Goal: Task Accomplishment & Management: Use online tool/utility

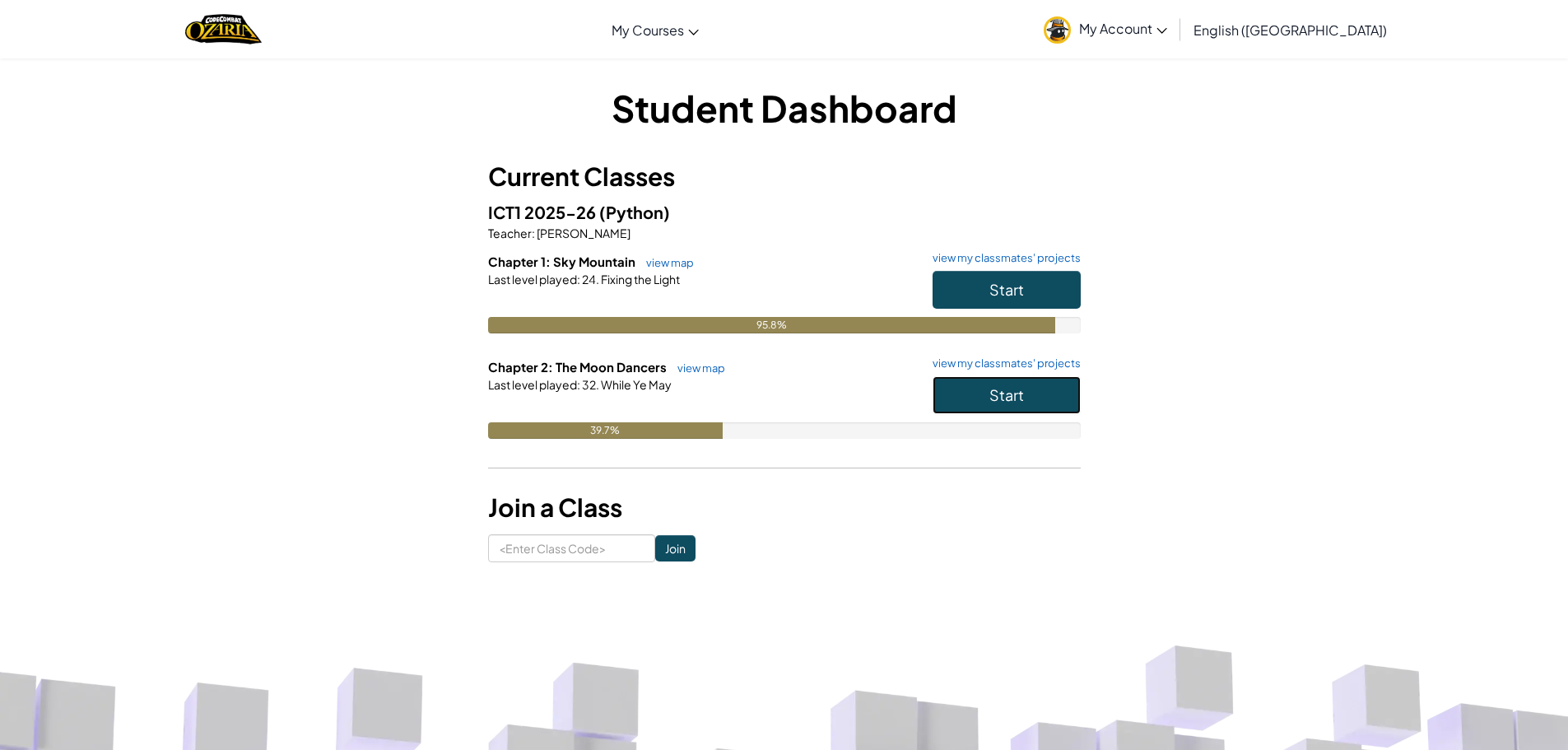
click at [993, 402] on span "Start" at bounding box center [1006, 395] width 34 height 19
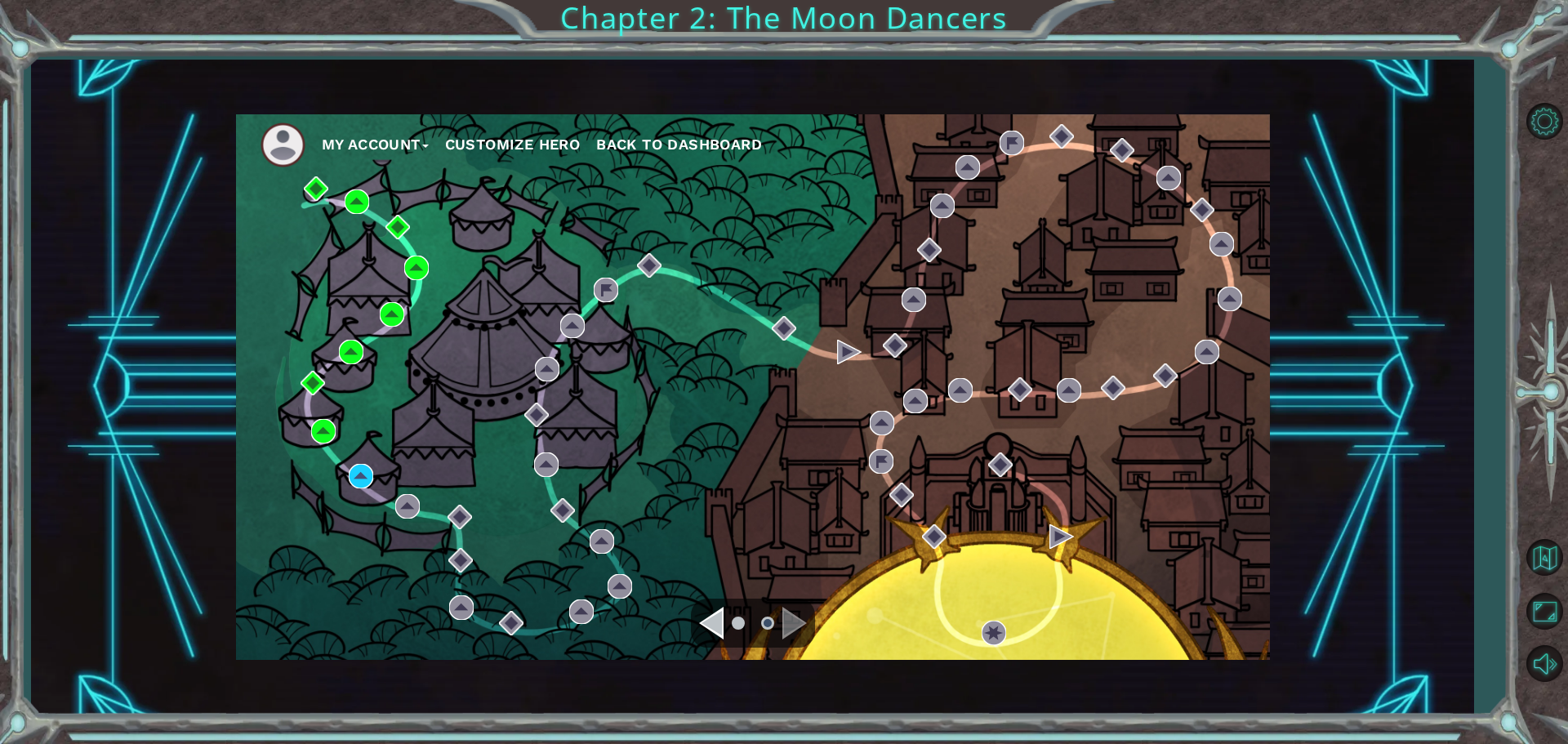
drag, startPoint x: 346, startPoint y: 482, endPoint x: 358, endPoint y: 474, distance: 14.4
click at [346, 482] on div "My Account Customize Hero Back to Dashboard" at bounding box center [753, 386] width 1034 height 546
click at [358, 474] on img at bounding box center [361, 476] width 25 height 25
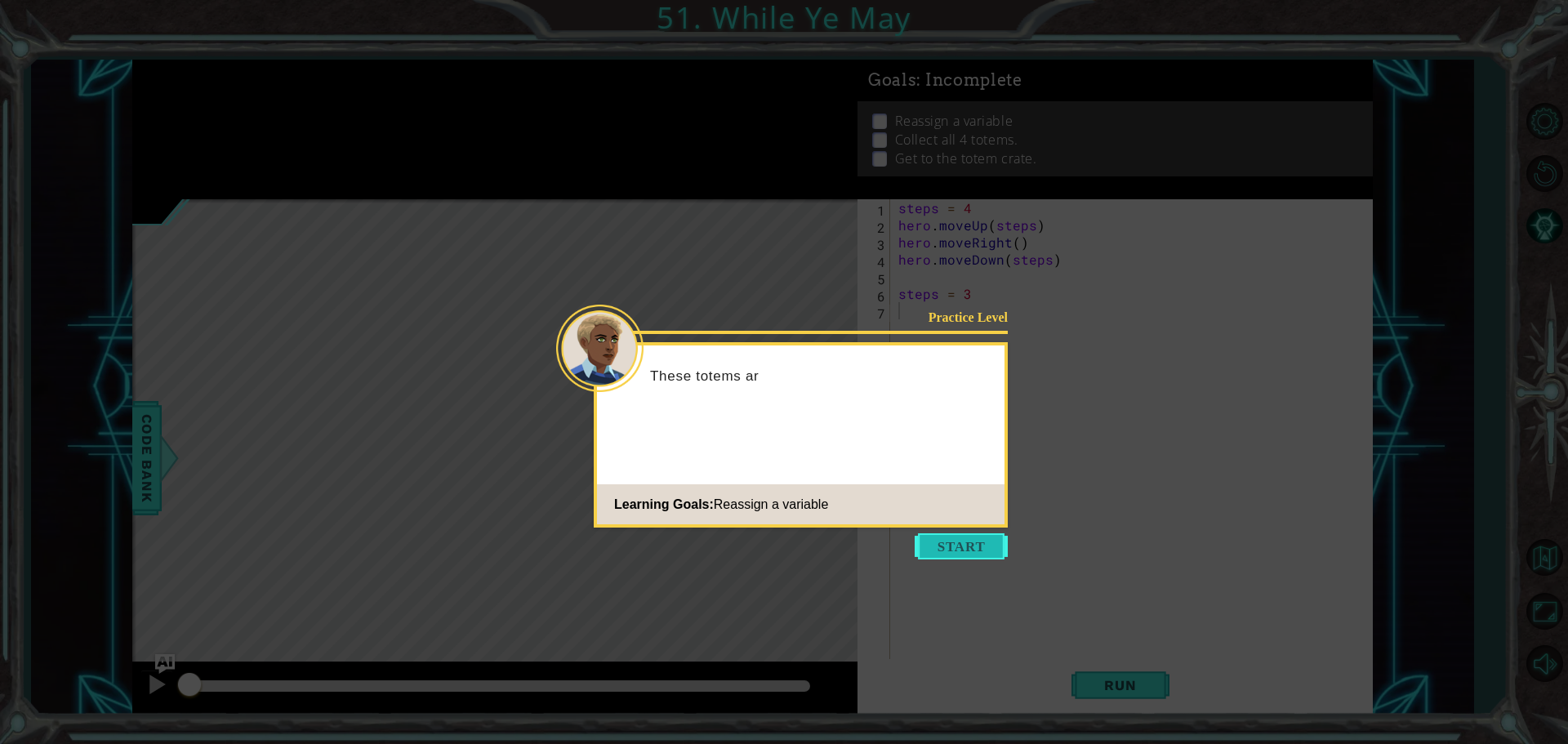
click at [940, 549] on button "Start" at bounding box center [961, 547] width 93 height 27
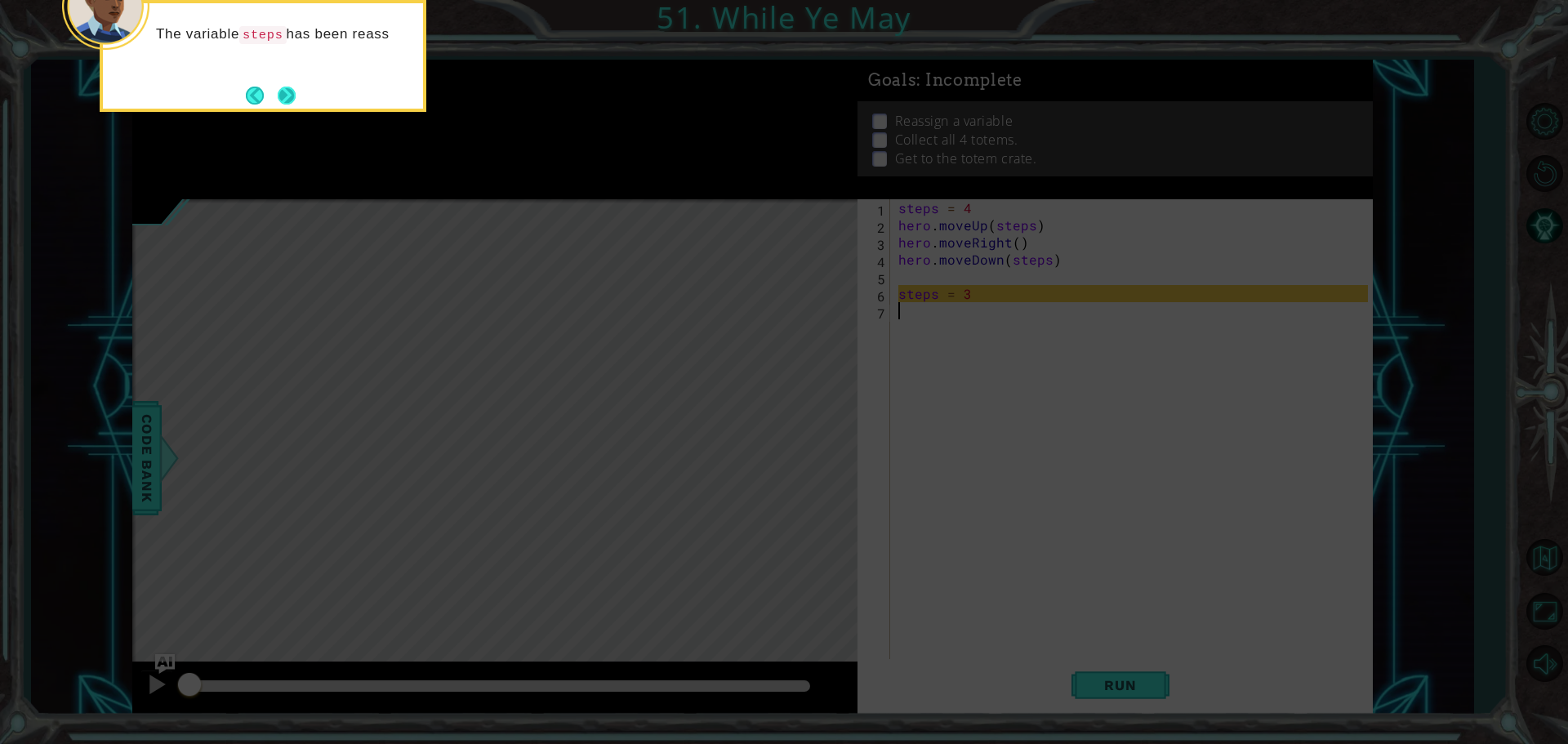
click at [280, 90] on button "Next" at bounding box center [286, 95] width 18 height 18
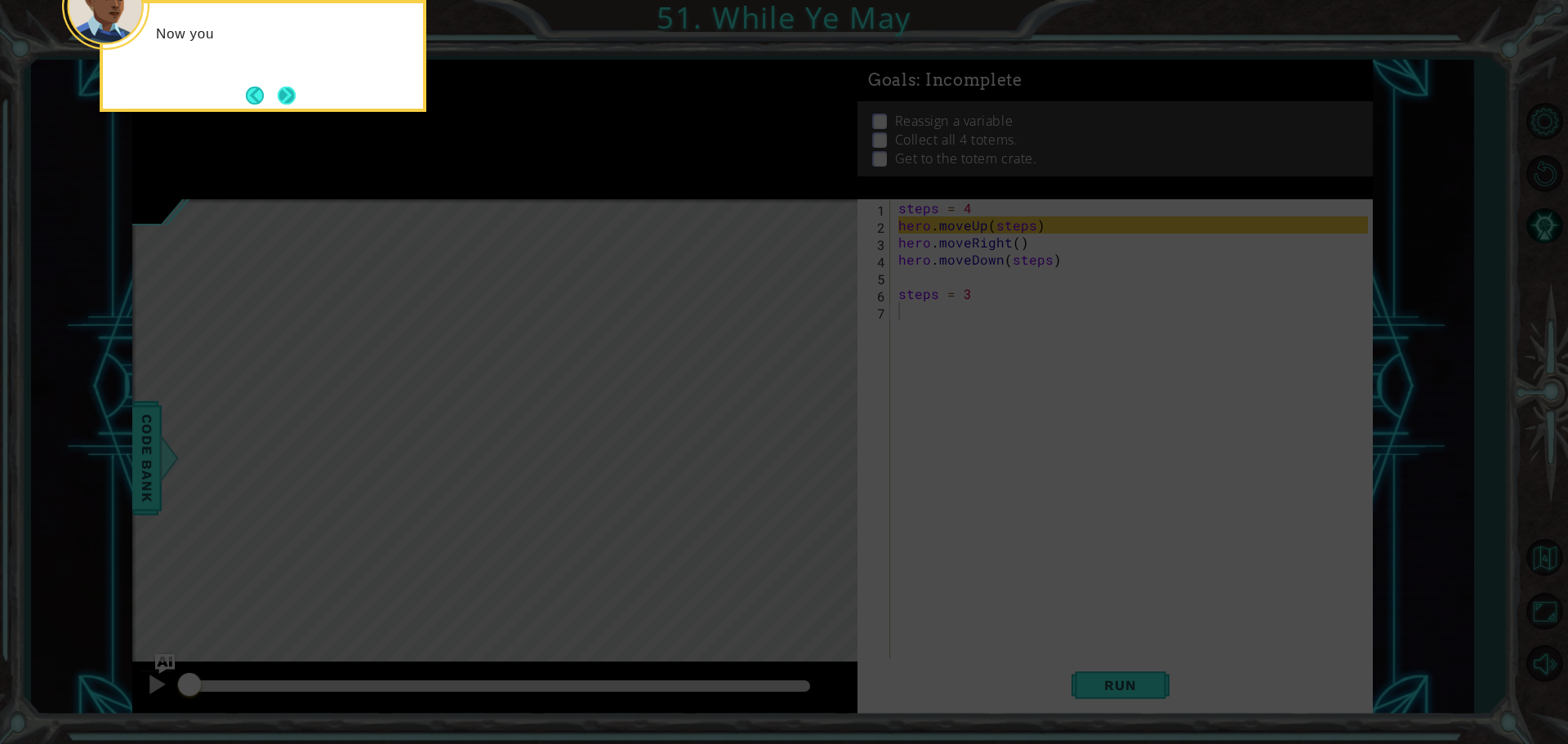
click at [294, 100] on button "Next" at bounding box center [287, 95] width 21 height 21
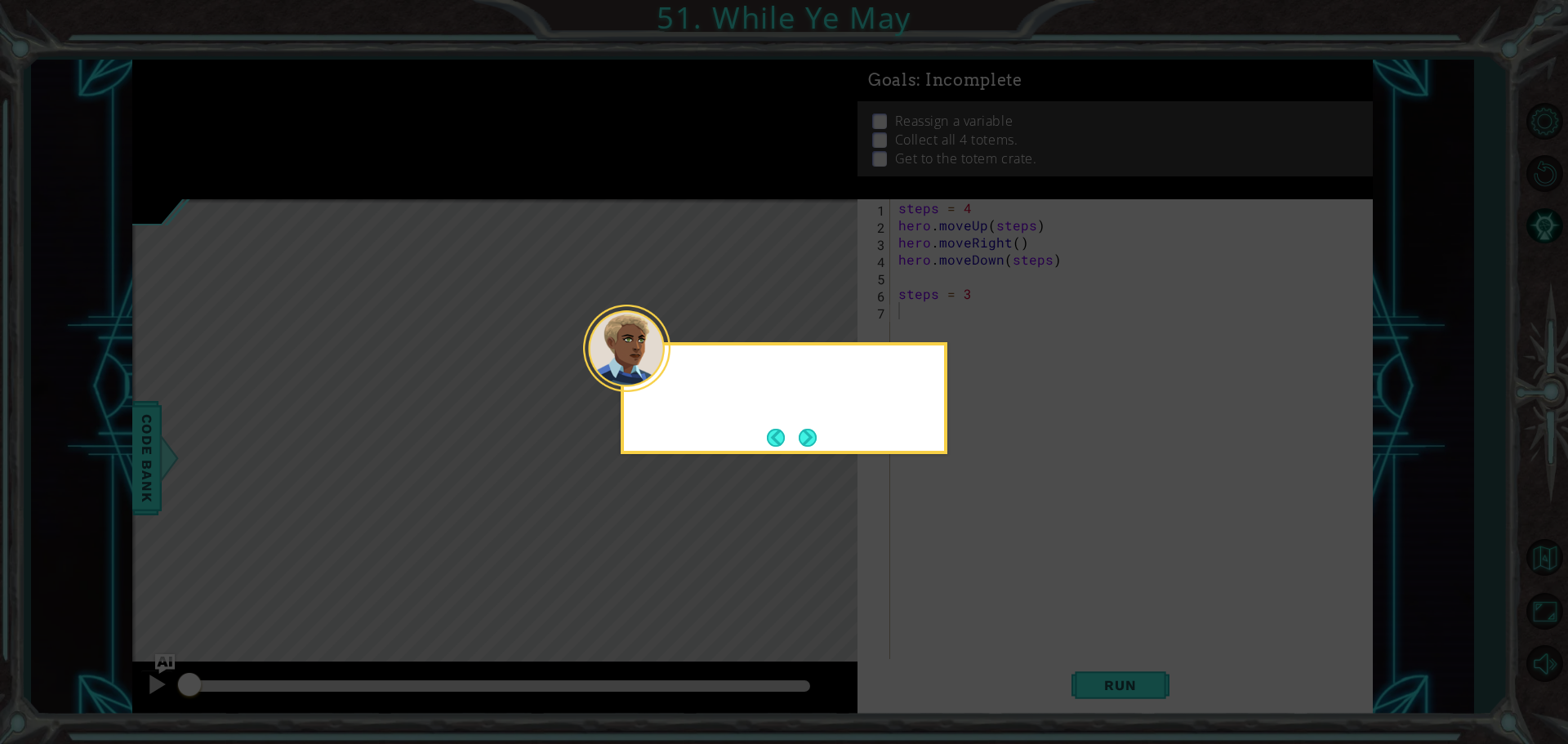
click at [294, 100] on icon at bounding box center [784, 372] width 1568 height 744
click at [803, 429] on button "Next" at bounding box center [807, 437] width 18 height 18
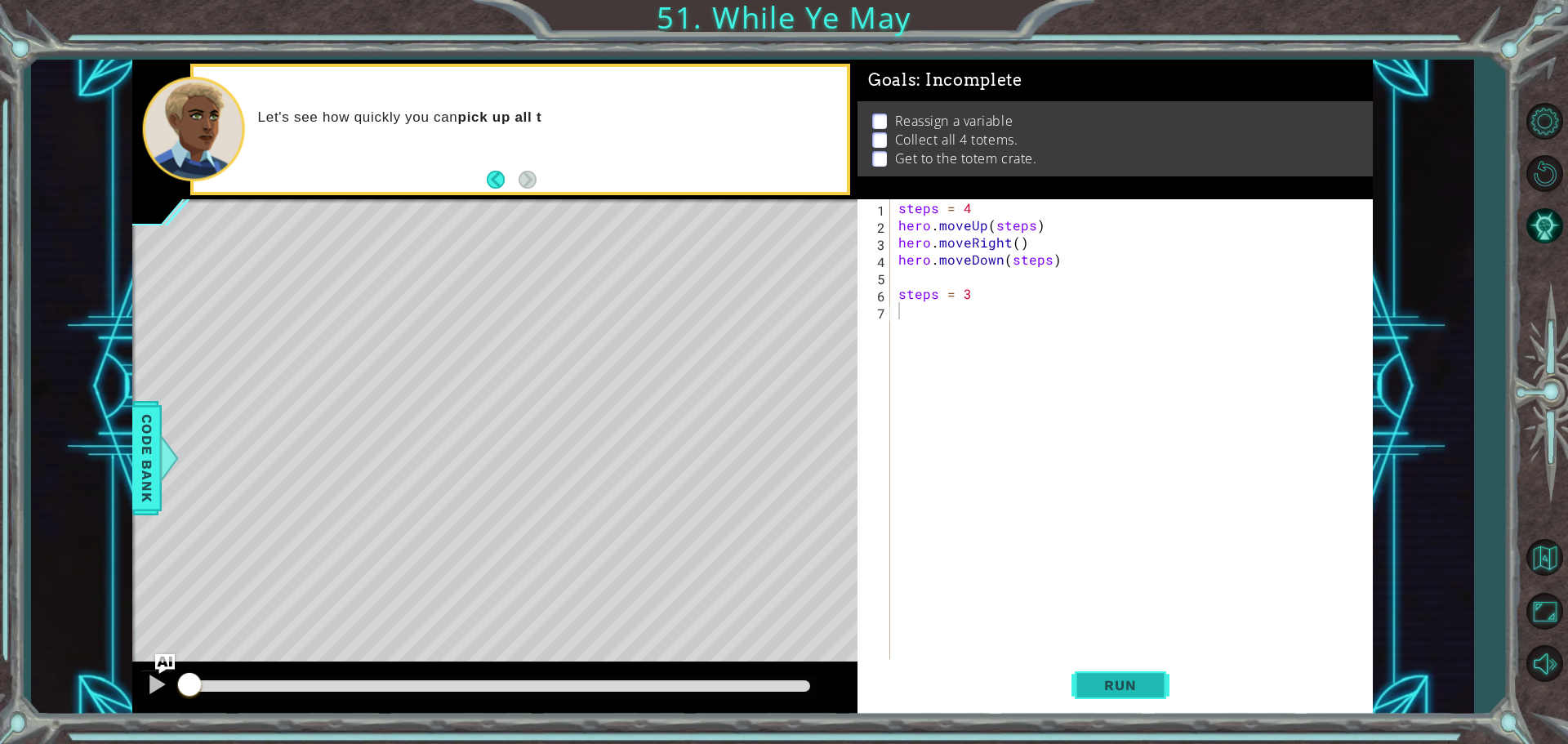
click at [1093, 671] on button "Run" at bounding box center [1120, 684] width 98 height 51
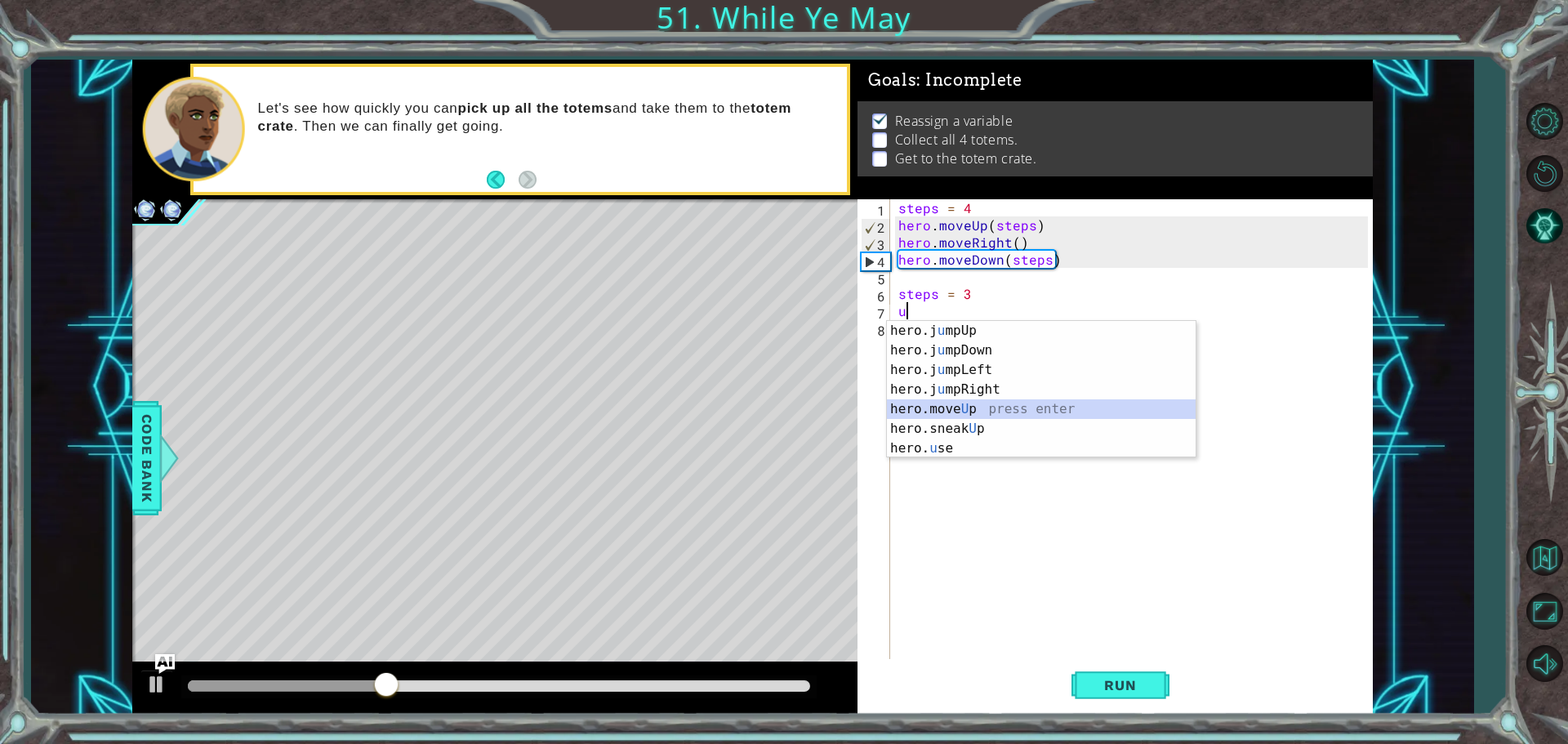
click at [962, 418] on div "hero.j u mpUp press enter hero.j u mpDown press enter hero.j u mpLeft press ent…" at bounding box center [1040, 409] width 308 height 177
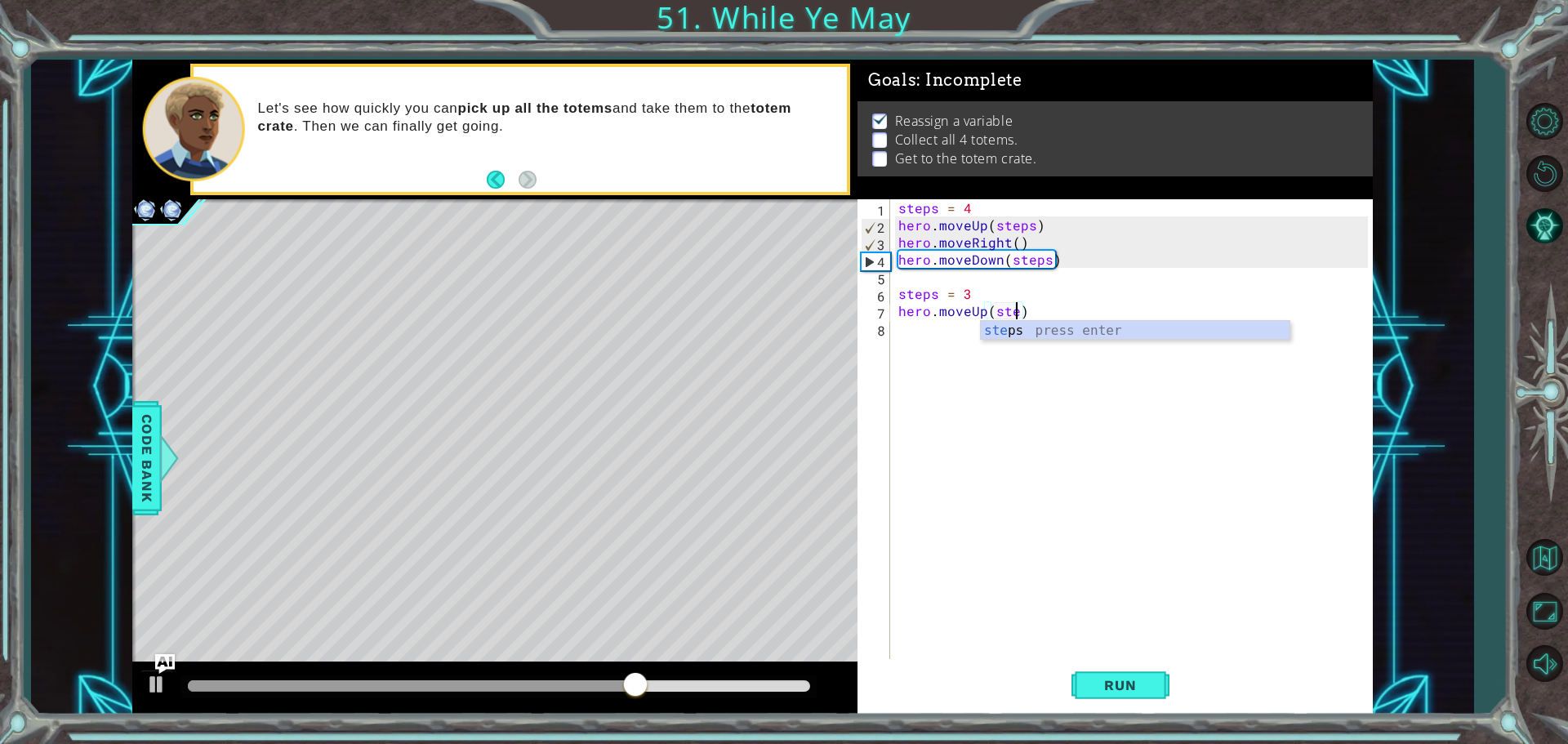
type textarea "hero.moveUp(step)"
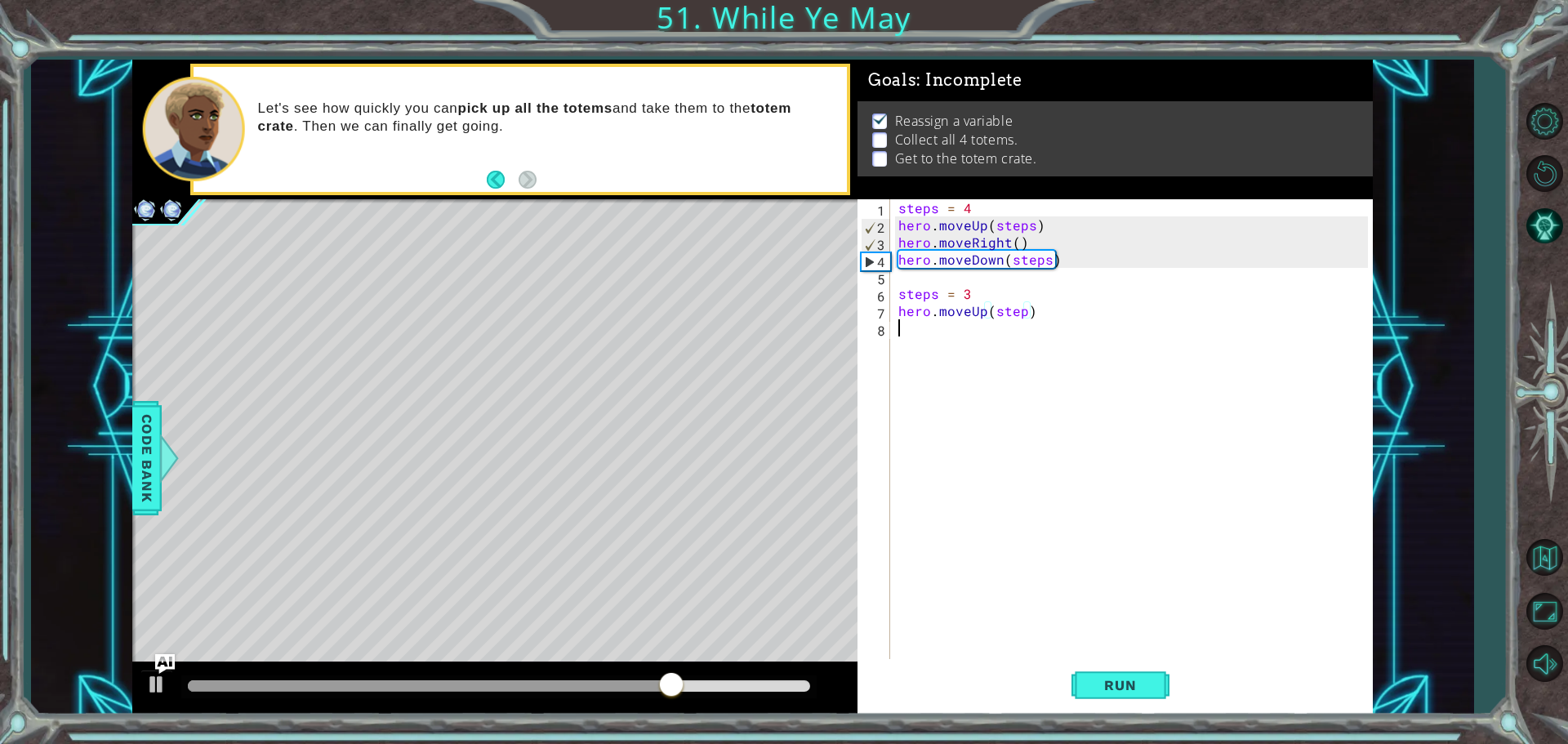
click at [1204, 341] on div "steps = 4 hero . moveUp ( steps ) hero . moveRight ( ) hero . moveDown ( steps …" at bounding box center [1135, 448] width 481 height 497
click at [1025, 315] on div "steps = 4 hero . moveUp ( steps ) hero . moveRight ( ) hero . moveDown ( steps …" at bounding box center [1135, 448] width 481 height 497
type textarea "hero.moveUp(steps)"
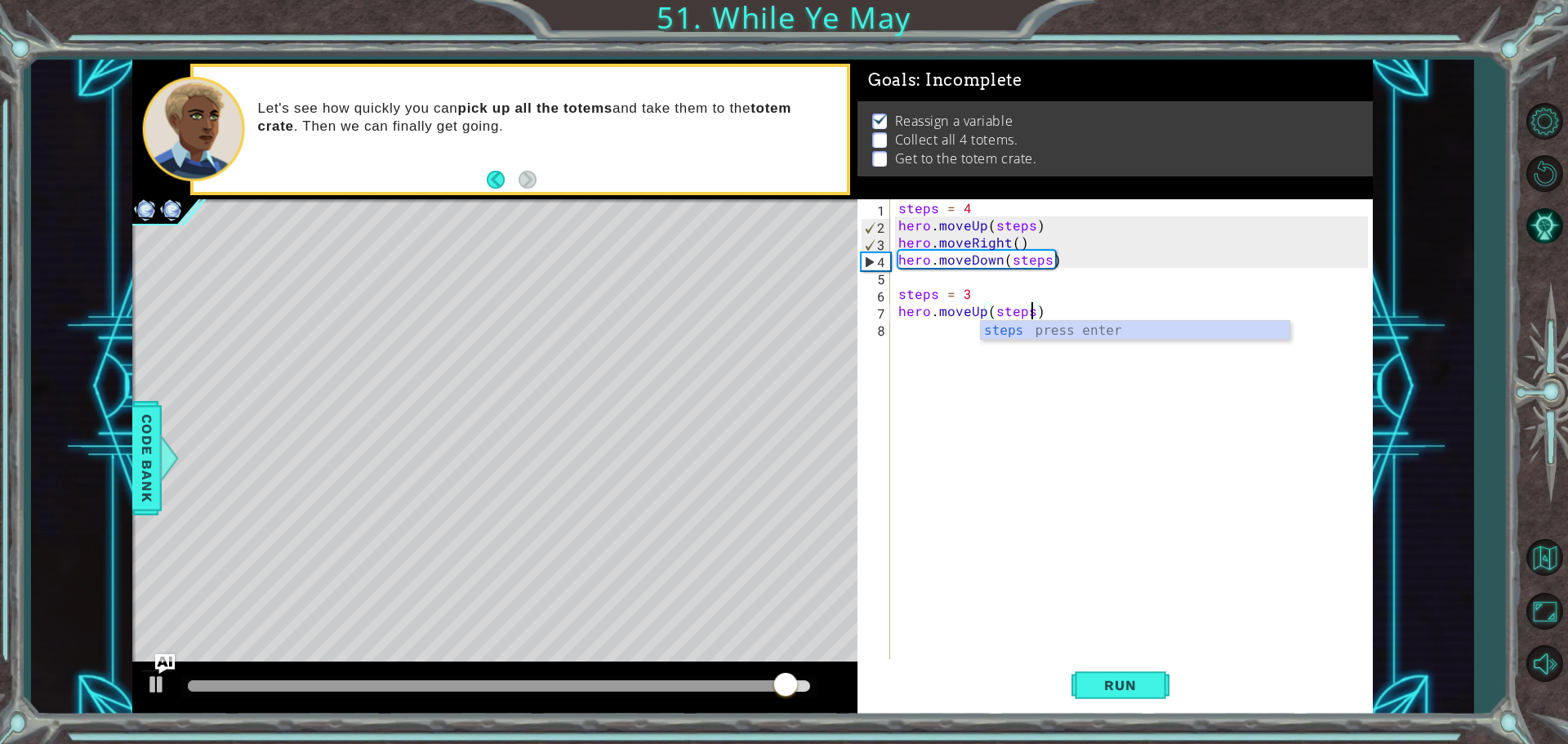
click at [940, 342] on div "steps = 4 hero . moveUp ( steps ) hero . moveRight ( ) hero . moveDown ( steps …" at bounding box center [1135, 448] width 481 height 497
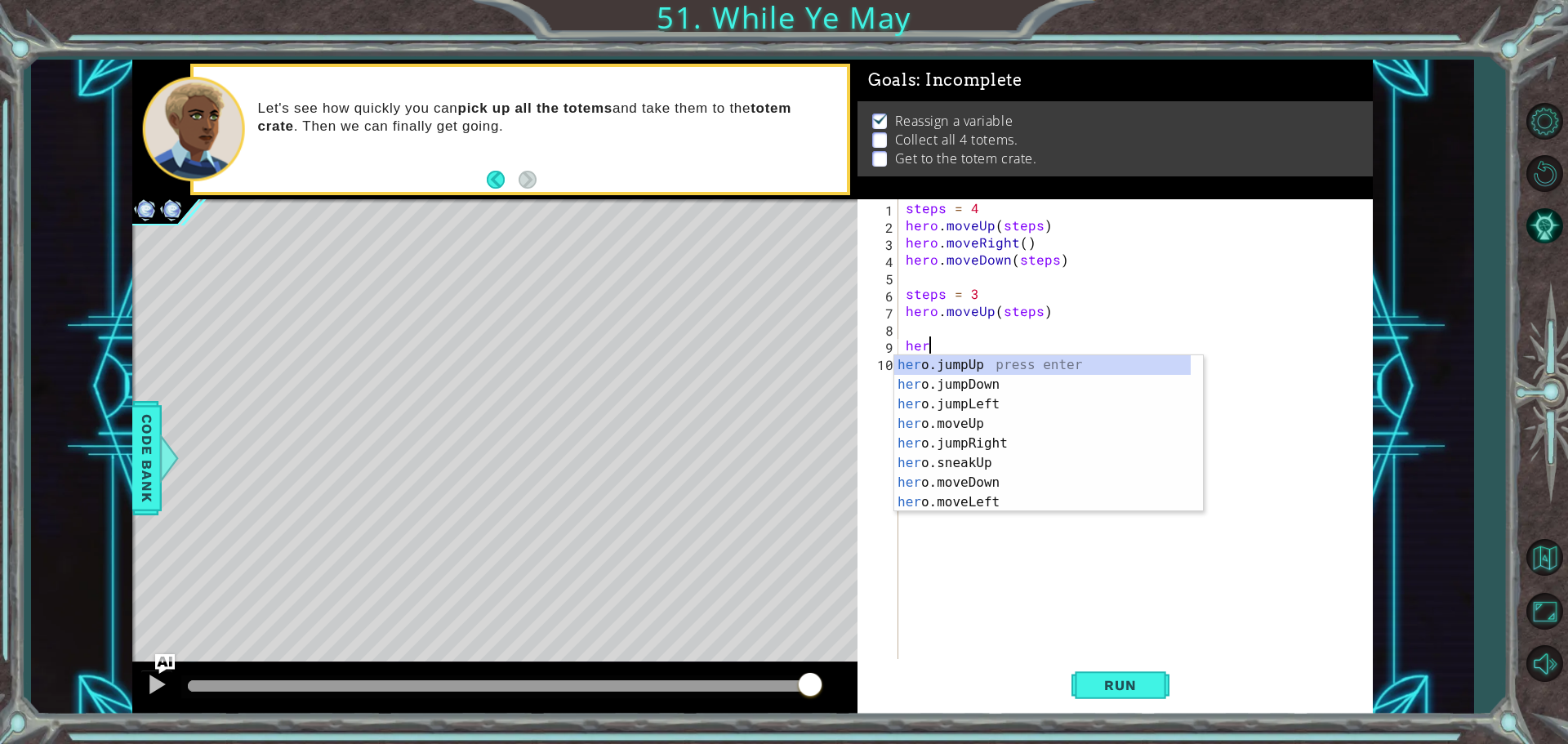
scroll to position [0, 0]
type textarea "h"
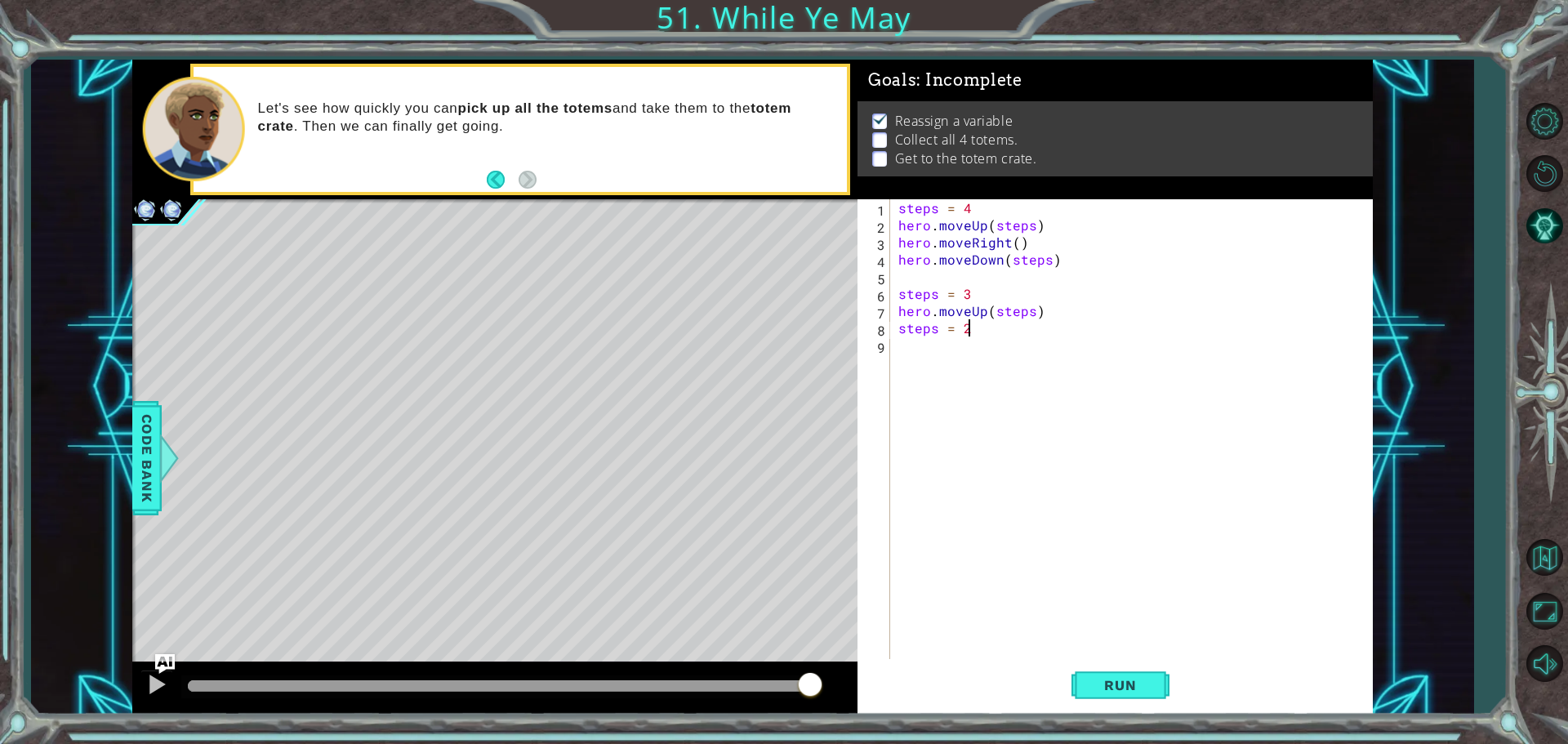
scroll to position [0, 3]
click at [899, 326] on div "steps = 4 hero . moveUp ( steps ) hero . moveRight ( ) hero . moveDown ( steps …" at bounding box center [1135, 448] width 481 height 497
type textarea "steps = 2"
click at [899, 326] on div "steps = 2 1 2 3 4 5 6 7 8 9 10 11 steps = 4 hero . moveUp ( steps ) hero . move…" at bounding box center [1112, 431] width 511 height 463
click at [911, 335] on div "steps = 4 hero . moveUp ( steps ) hero . moveRight ( ) hero . moveDown ( steps …" at bounding box center [1139, 448] width 474 height 497
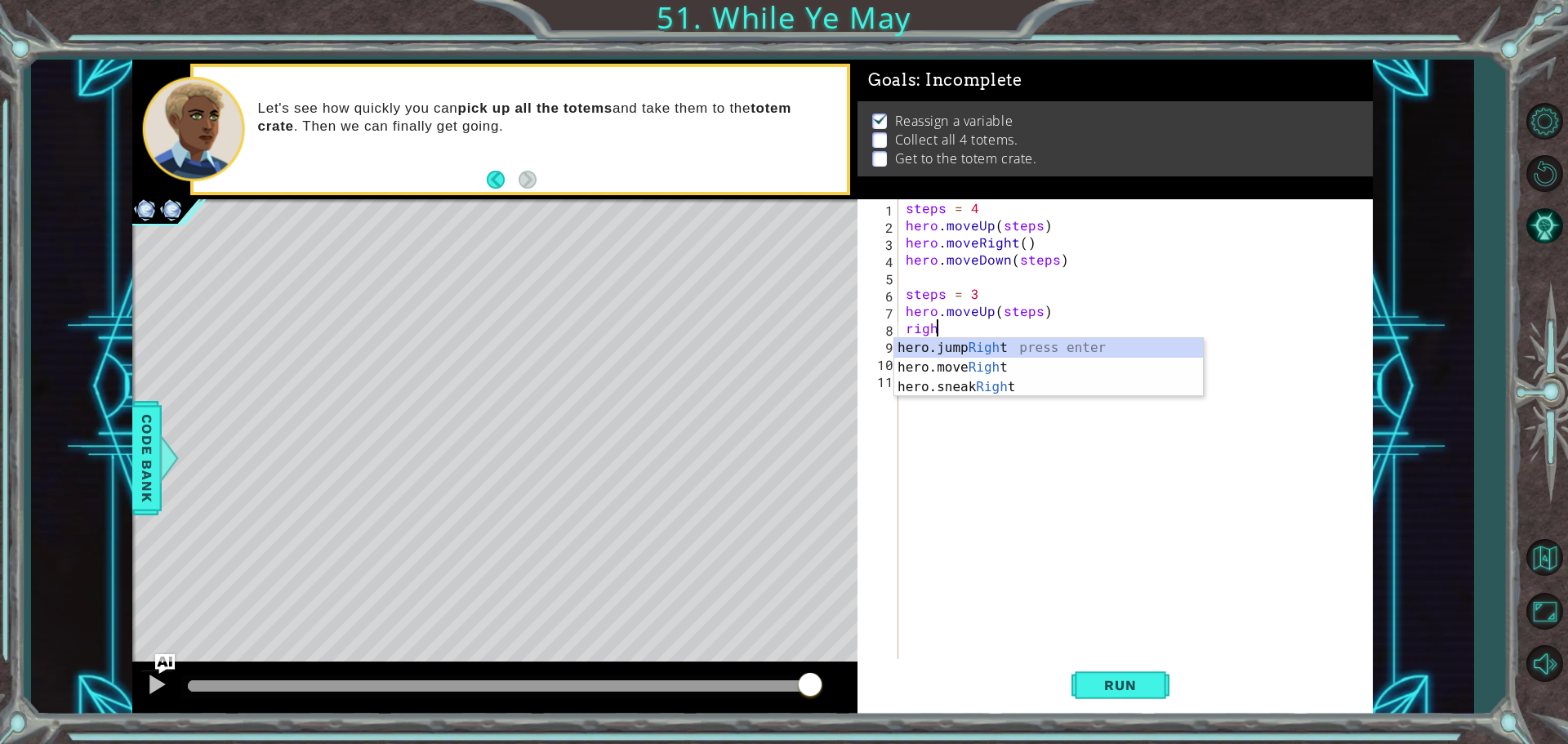
scroll to position [0, 2]
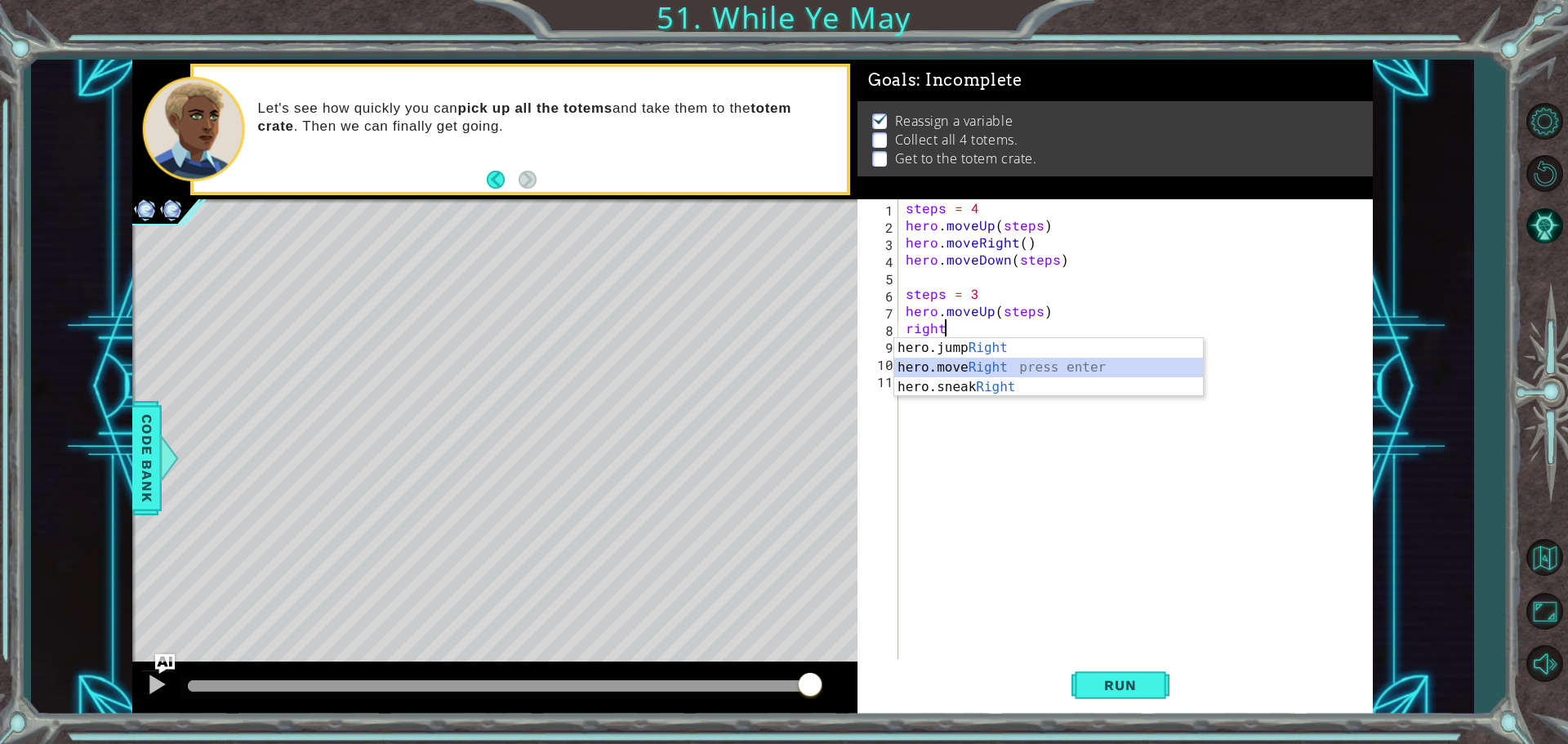
click at [1025, 365] on div "hero.jump Right press enter hero.move Right press enter hero.sneak Right press …" at bounding box center [1048, 386] width 308 height 98
type textarea "hero.moveRight(1)"
click at [936, 337] on div "steps = 4 hero . moveUp ( steps ) hero . moveRight ( ) hero . moveDown ( steps …" at bounding box center [1139, 448] width 474 height 497
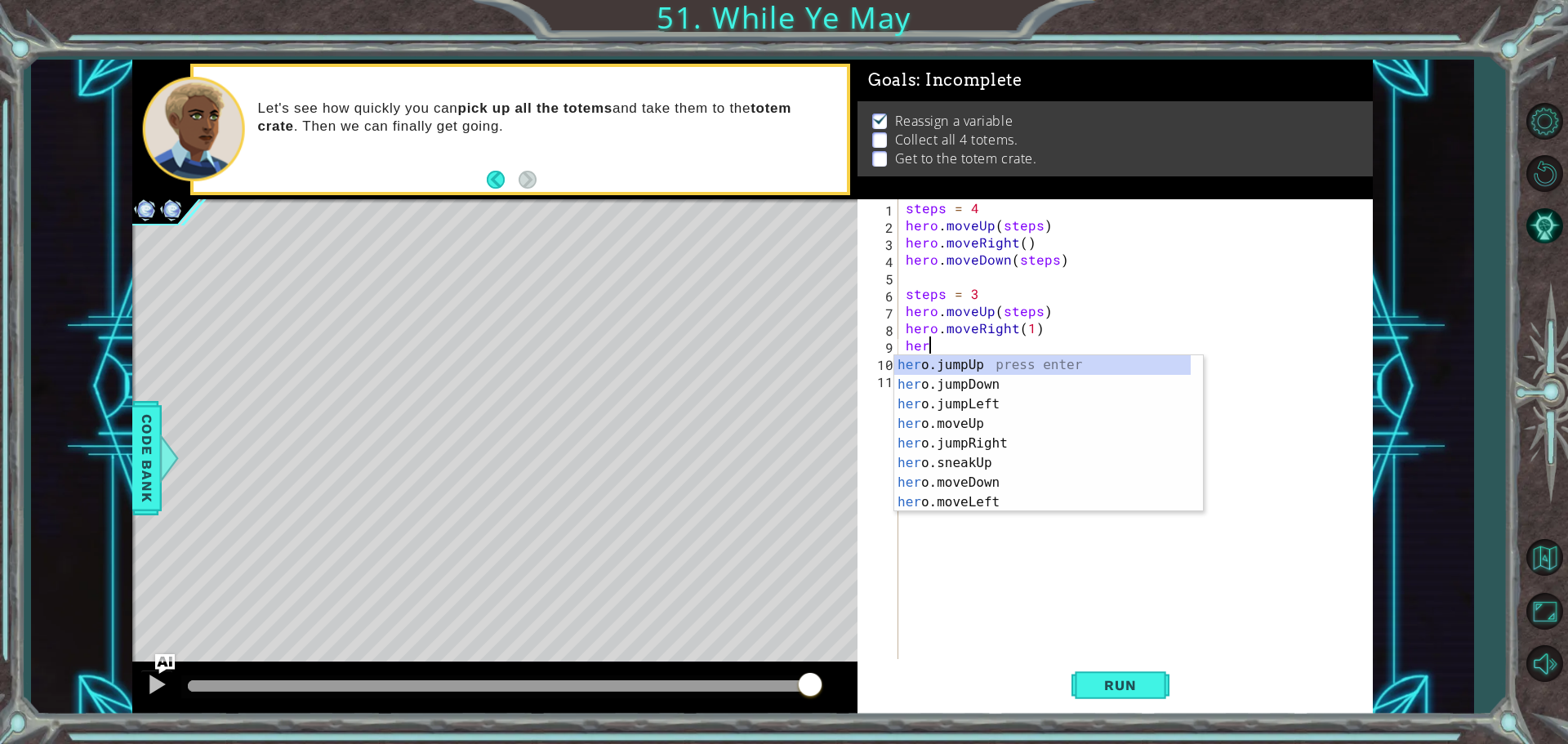
scroll to position [0, 1]
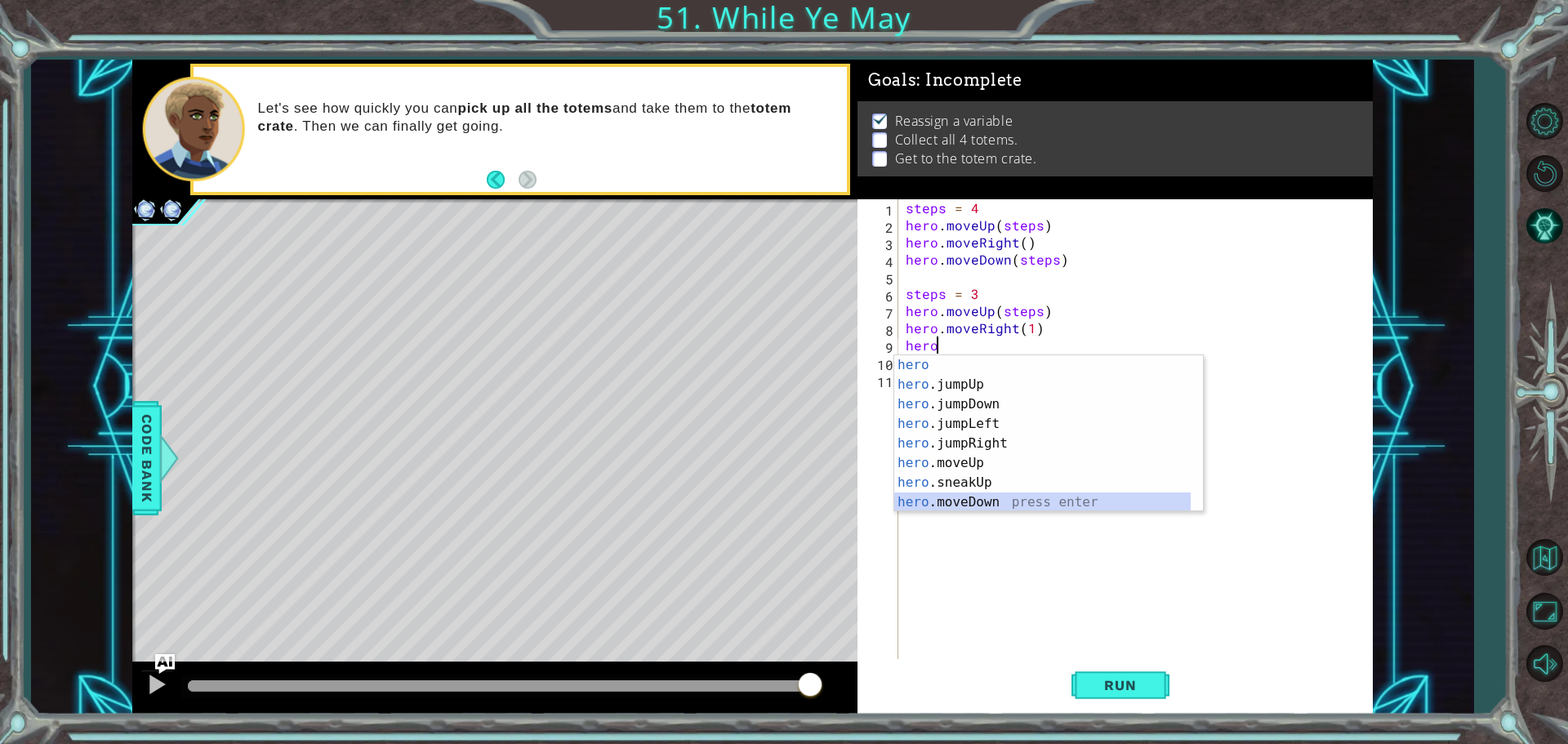
click at [1002, 499] on div "hero press enter hero .jumpUp press enter hero .jumpDown press enter hero .jump…" at bounding box center [1042, 453] width 296 height 195
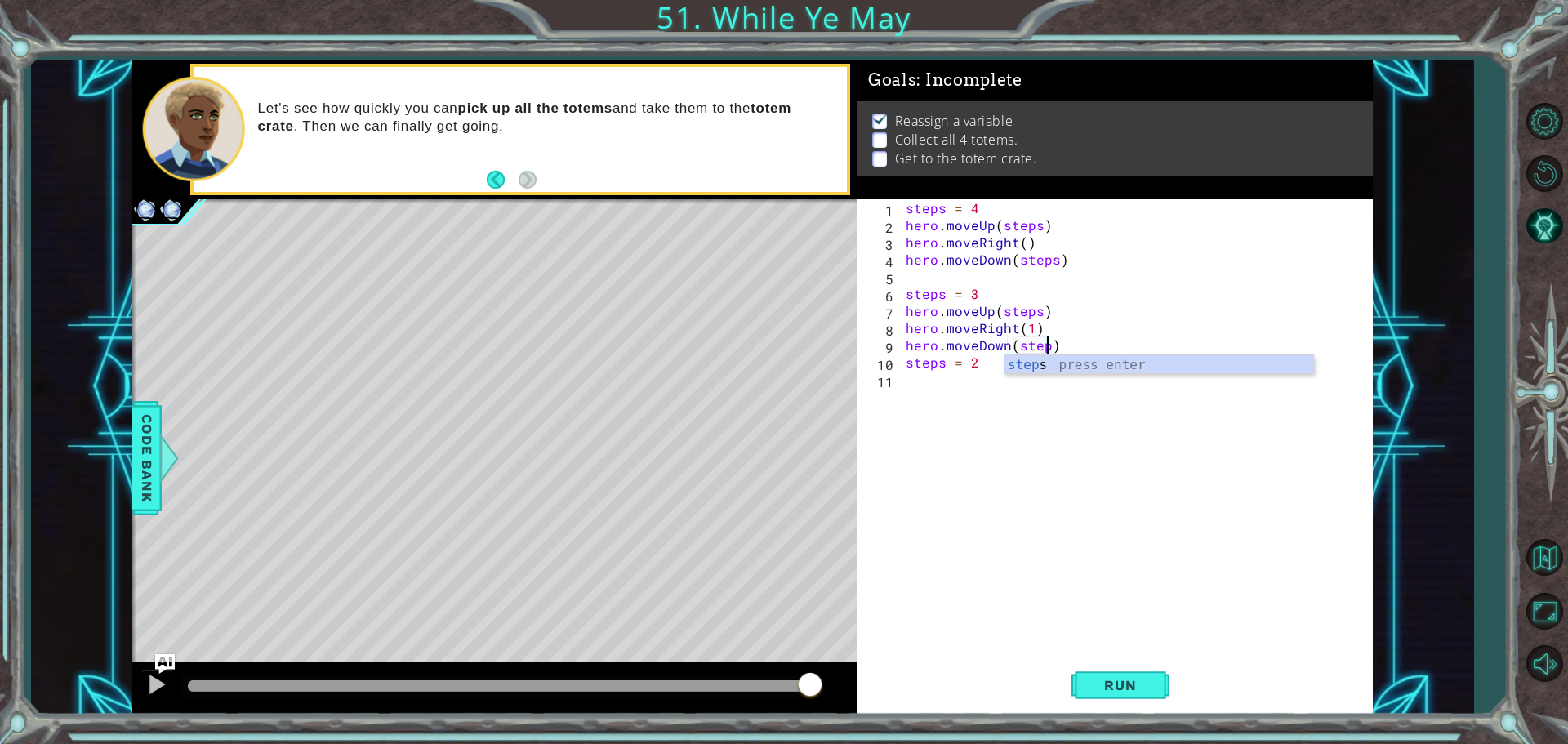
type textarea "hero.moveDown(steps)"
click at [947, 385] on div "steps = 4 hero . moveUp ( steps ) hero . moveRight ( ) hero . moveDown ( steps …" at bounding box center [1139, 448] width 474 height 497
click at [907, 363] on div "steps = 4 hero . moveUp ( steps ) hero . moveRight ( ) hero . moveDown ( steps …" at bounding box center [1139, 448] width 474 height 497
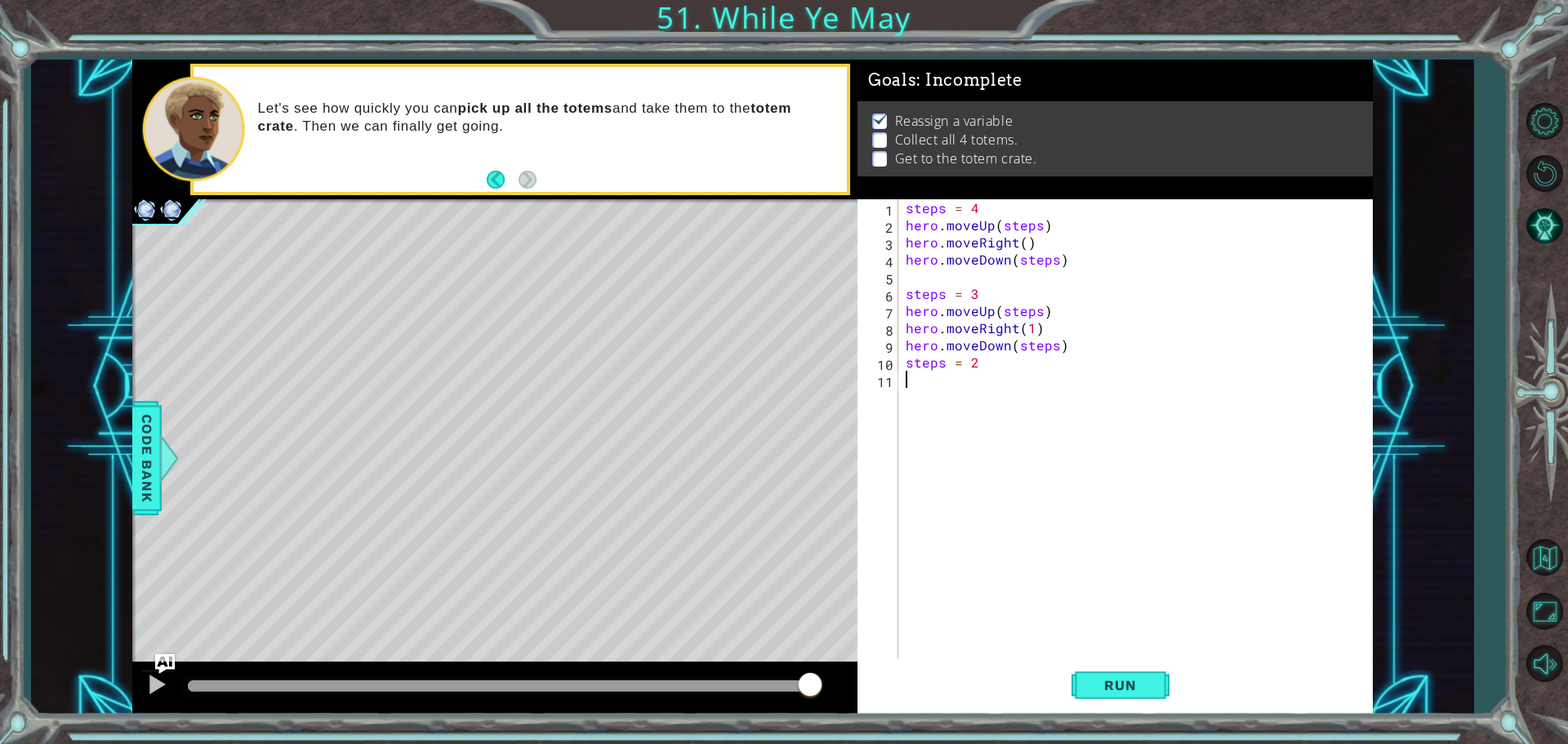
type textarea "steps = 2"
click at [927, 402] on div "steps = 4 hero . moveUp ( steps ) hero . moveRight ( ) hero . moveDown ( steps …" at bounding box center [1139, 448] width 474 height 497
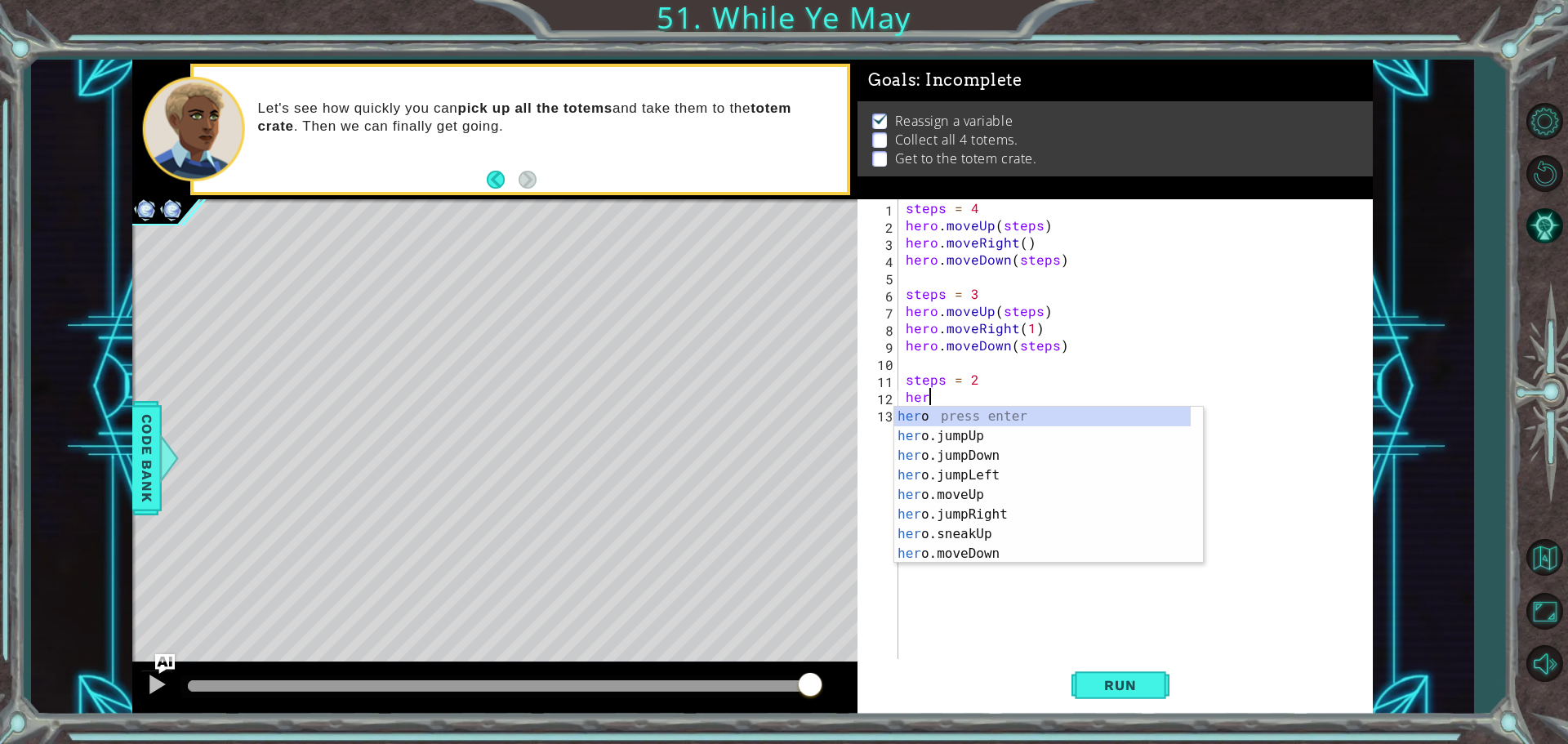
scroll to position [0, 1]
click at [1027, 517] on div "hero press enter hero .jumpUp press enter hero .jumpDown press enter hero .jump…" at bounding box center [1042, 504] width 296 height 195
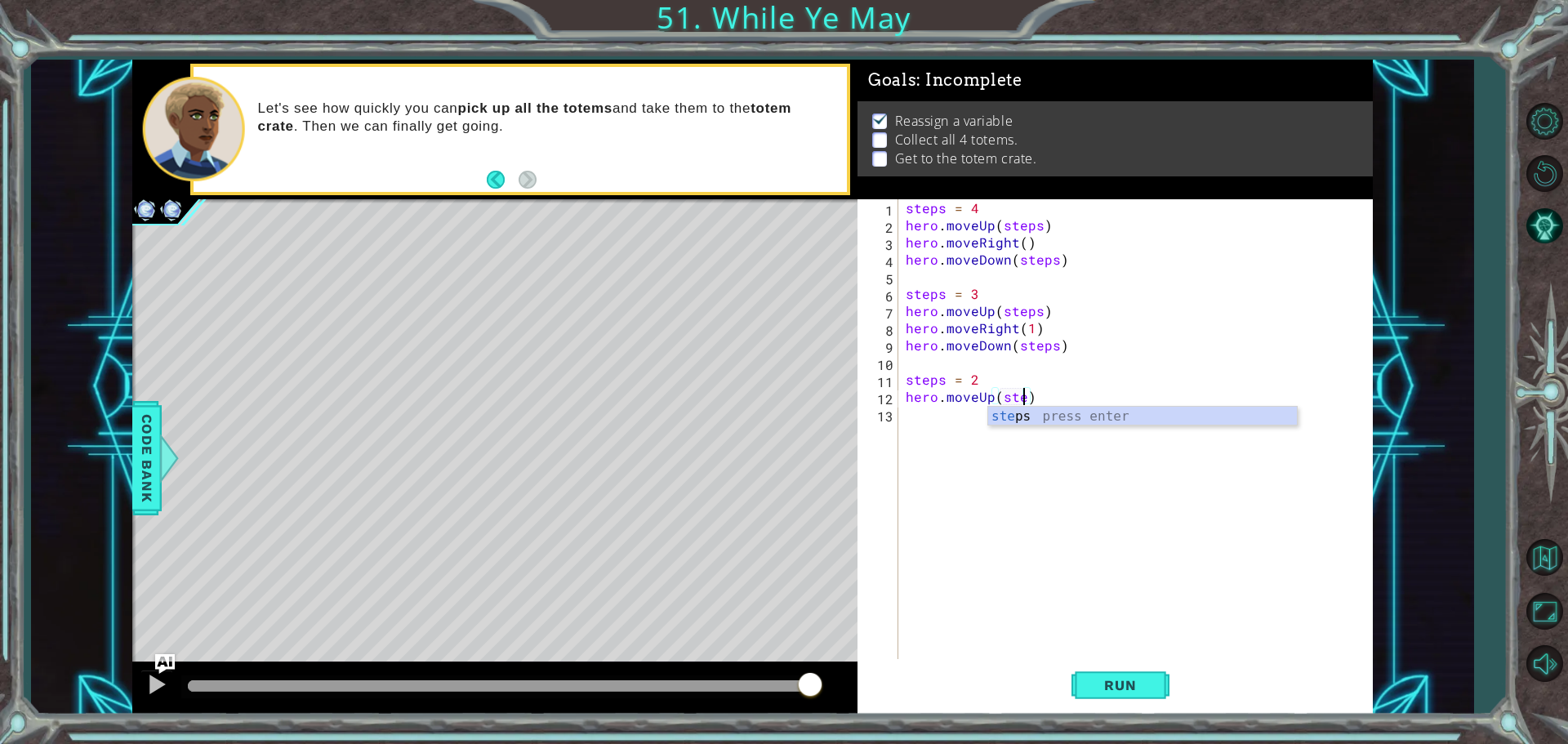
scroll to position [0, 8]
type textarea "hero.moveUp(steps)"
click at [1007, 423] on div "steps press enter" at bounding box center [1142, 436] width 308 height 59
click at [1007, 423] on div "steps = 4 hero . moveUp ( steps ) hero . moveRight ( ) hero . moveDown ( steps …" at bounding box center [1139, 448] width 474 height 497
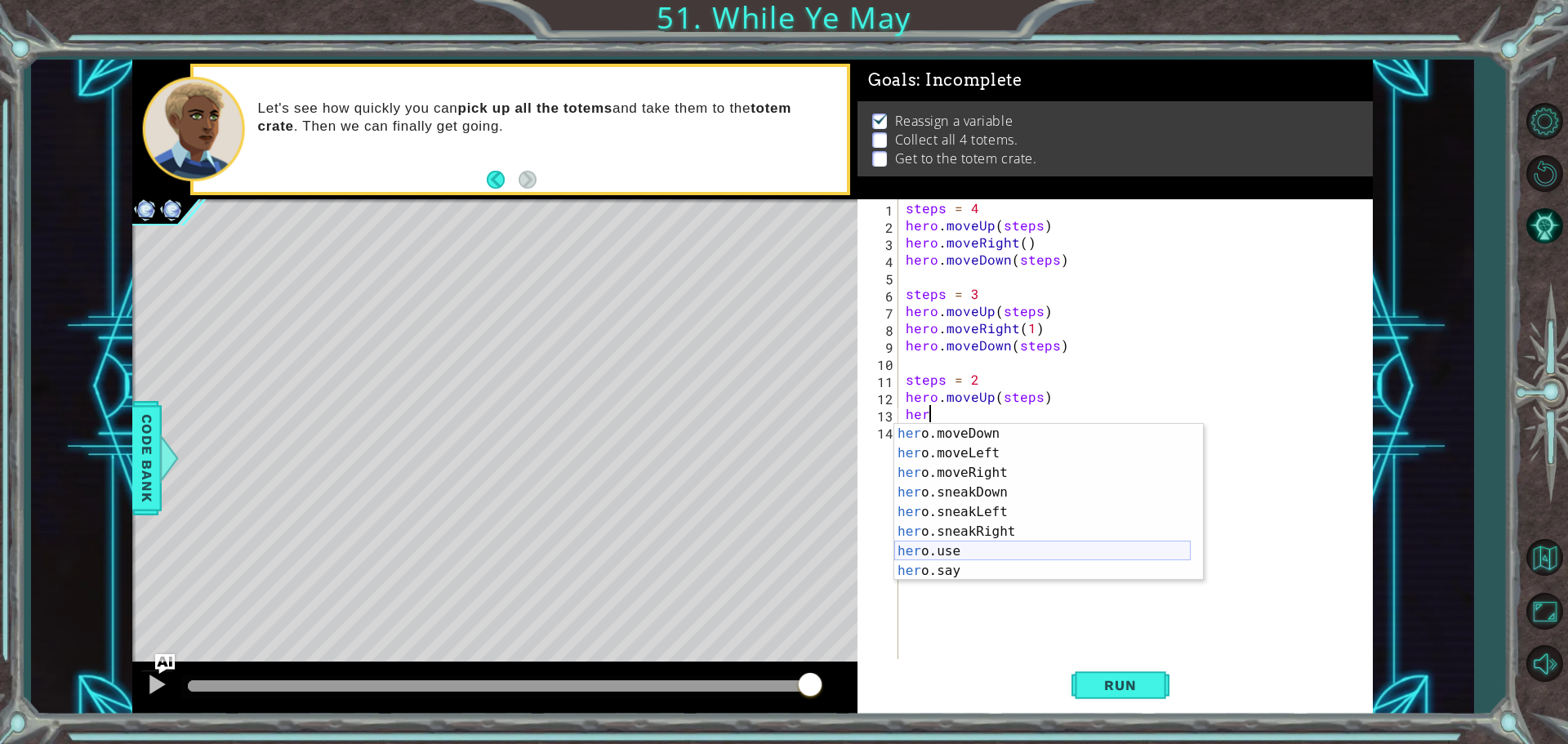
scroll to position [138, 0]
click at [1011, 479] on div "her o.moveDown press enter her o.moveLeft press enter her o.moveRight press ent…" at bounding box center [1042, 521] width 296 height 195
type textarea "hero.moveRight(1)"
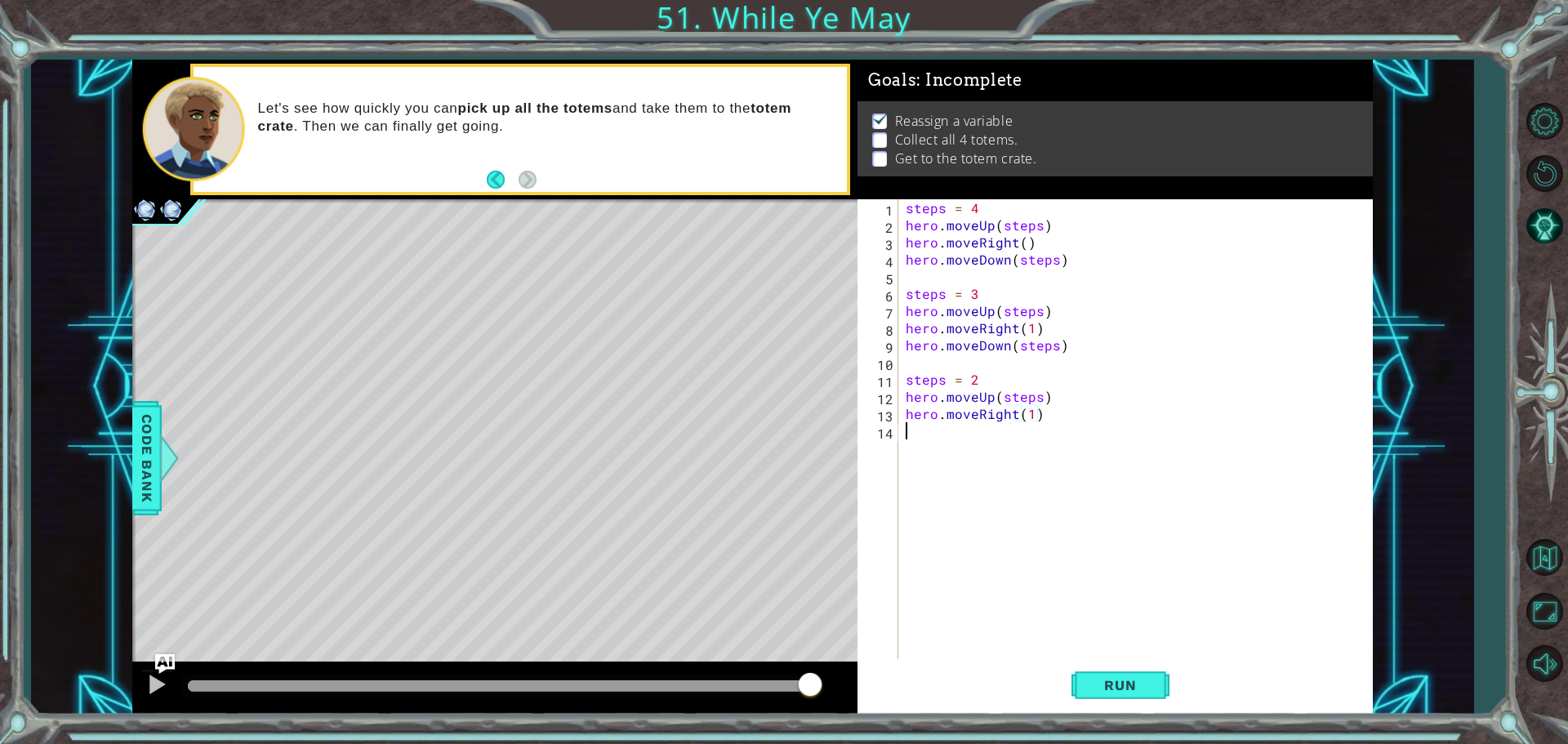
click at [1029, 453] on div "steps = 4 hero . moveUp ( steps ) hero . moveRight ( ) hero . moveDown ( steps …" at bounding box center [1139, 448] width 474 height 497
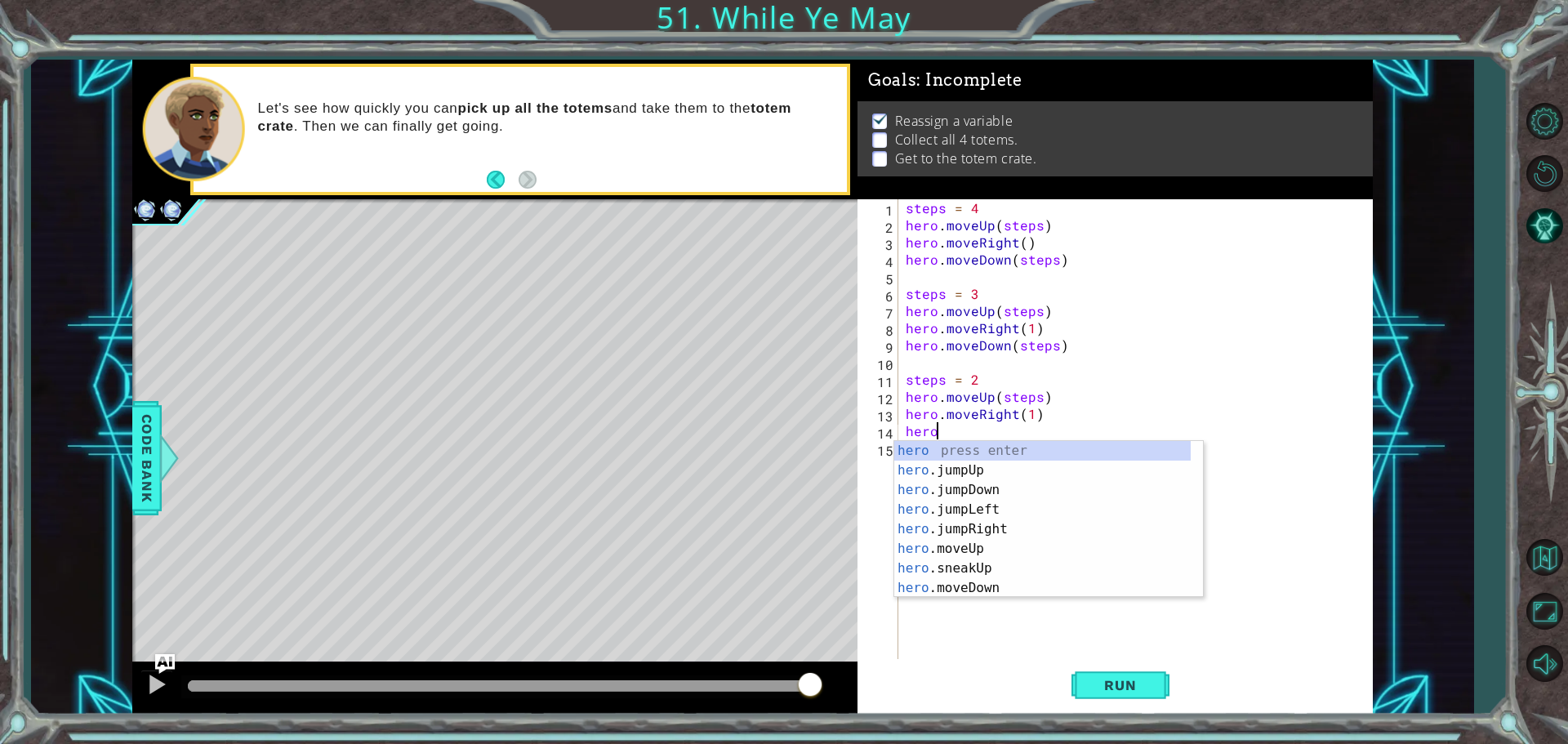
scroll to position [0, 1]
click at [1012, 587] on div "hero press enter hero .jumpUp press enter hero .jumpDown press enter hero .jump…" at bounding box center [1042, 539] width 296 height 195
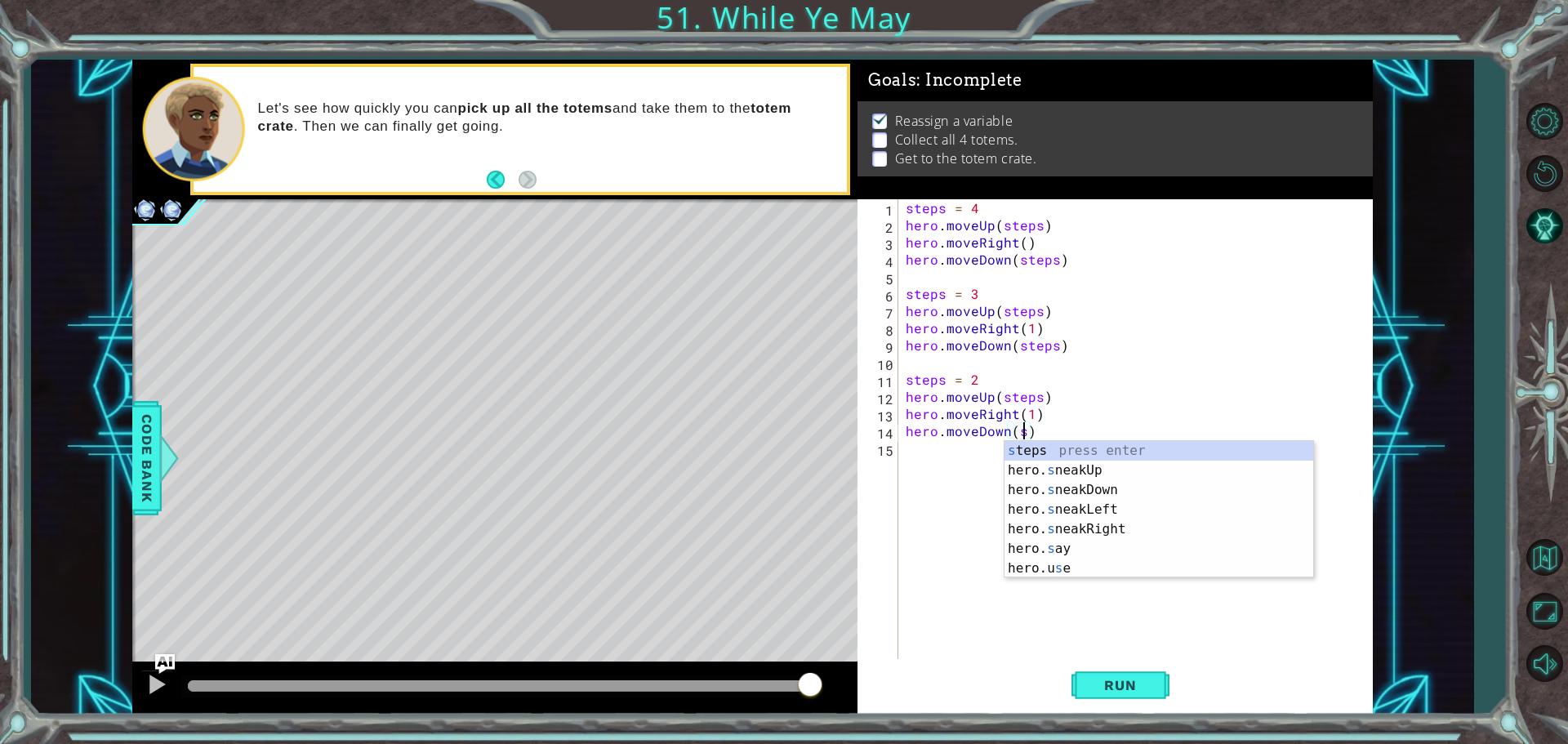
scroll to position [0, 8]
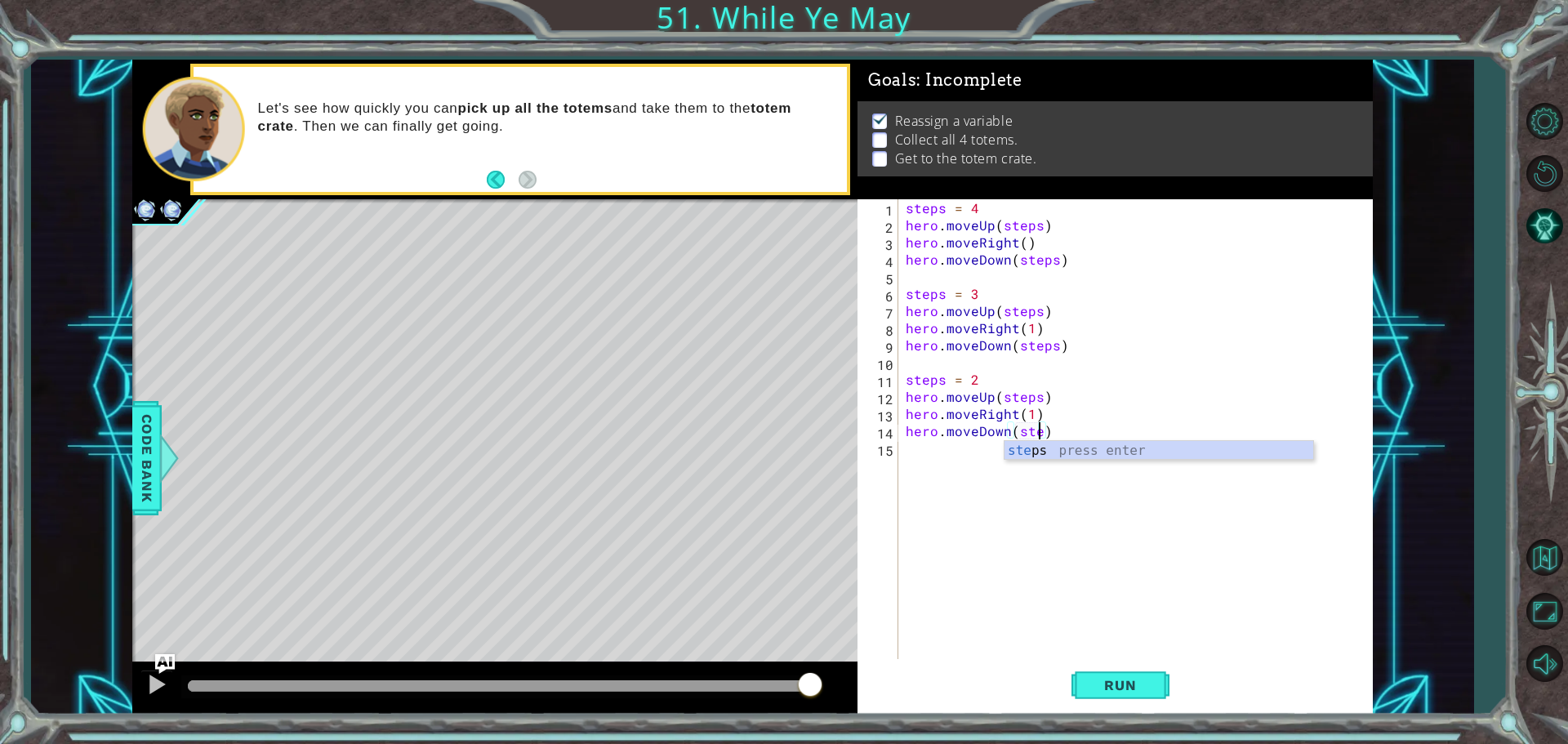
type textarea "hero.moveDown(steps)"
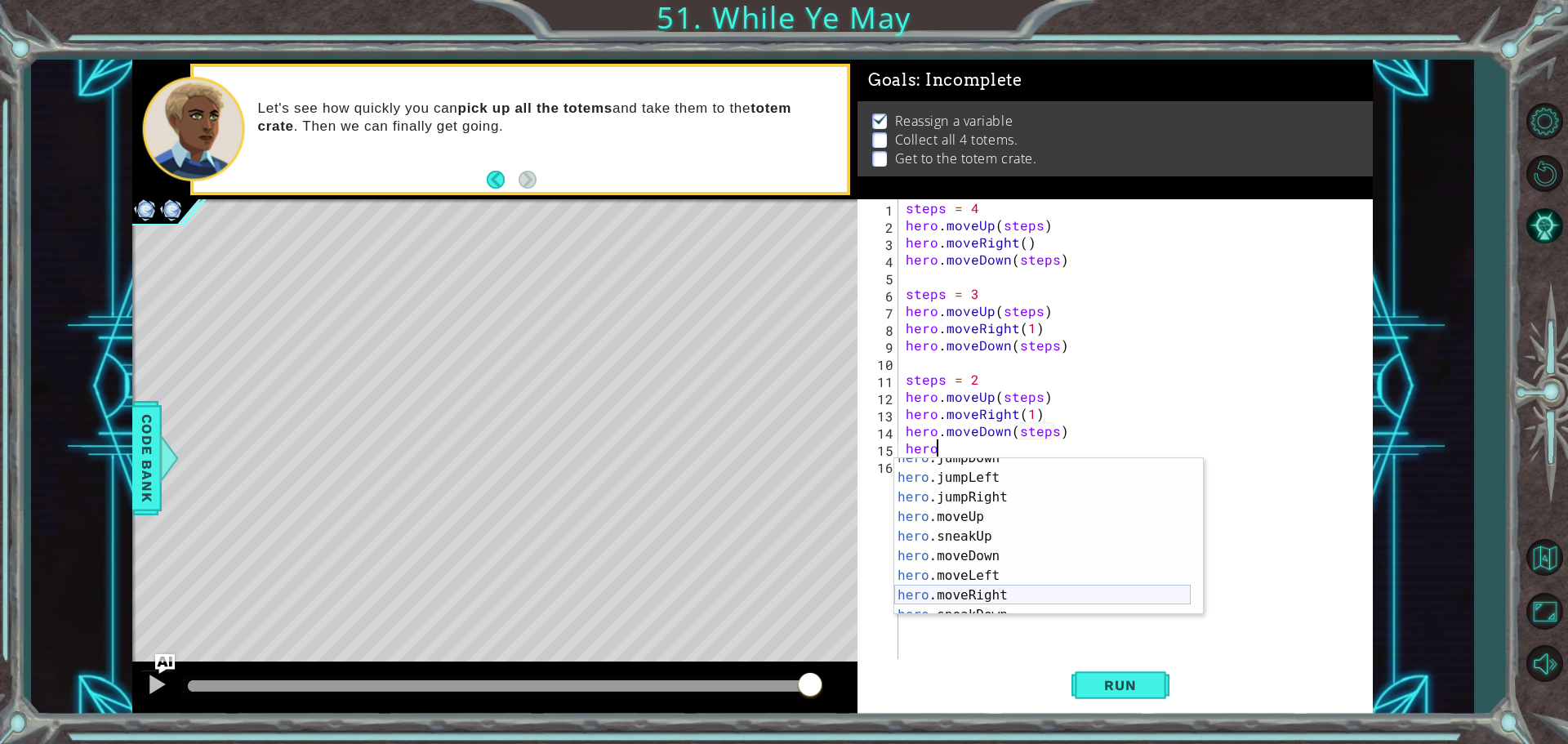
scroll to position [49, 0]
click at [1006, 587] on div "hero .jumpDown press enter hero .jumpLeft press enter hero .jumpRight press ent…" at bounding box center [1042, 546] width 296 height 195
type textarea "hero.moveRight(1)"
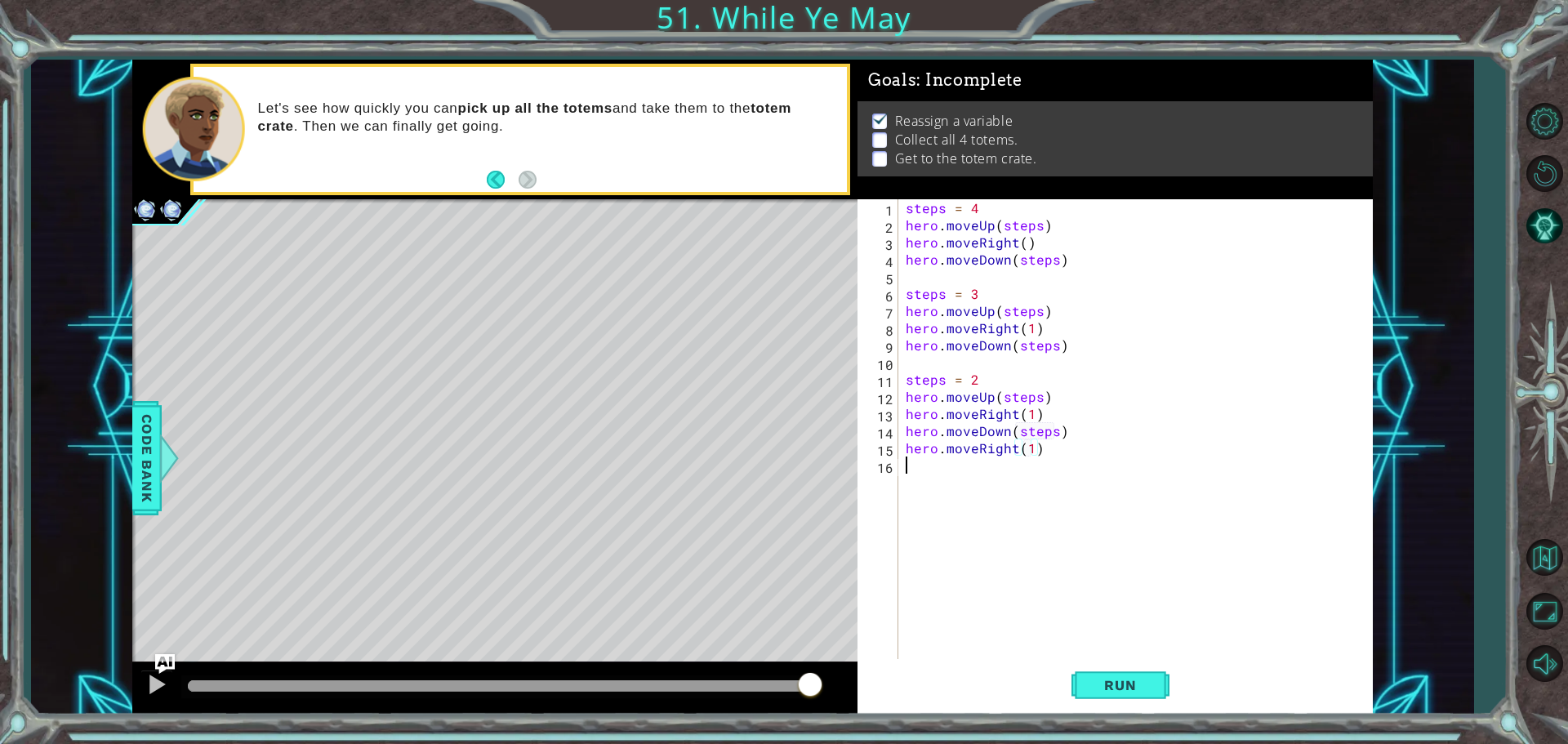
click at [985, 477] on div "steps = 4 hero . moveUp ( steps ) hero . moveRight ( ) hero . moveDown ( steps …" at bounding box center [1139, 448] width 474 height 497
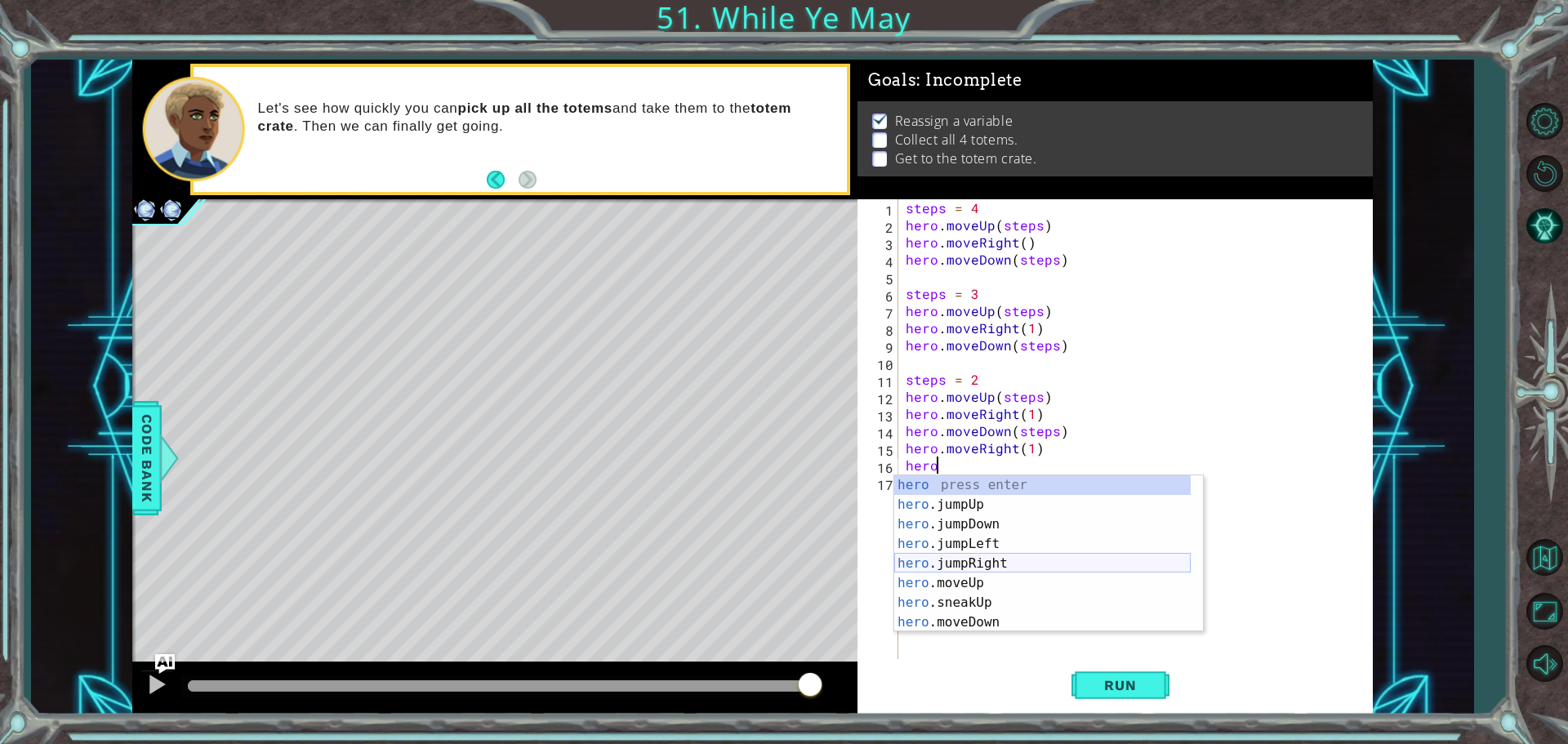
scroll to position [98, 0]
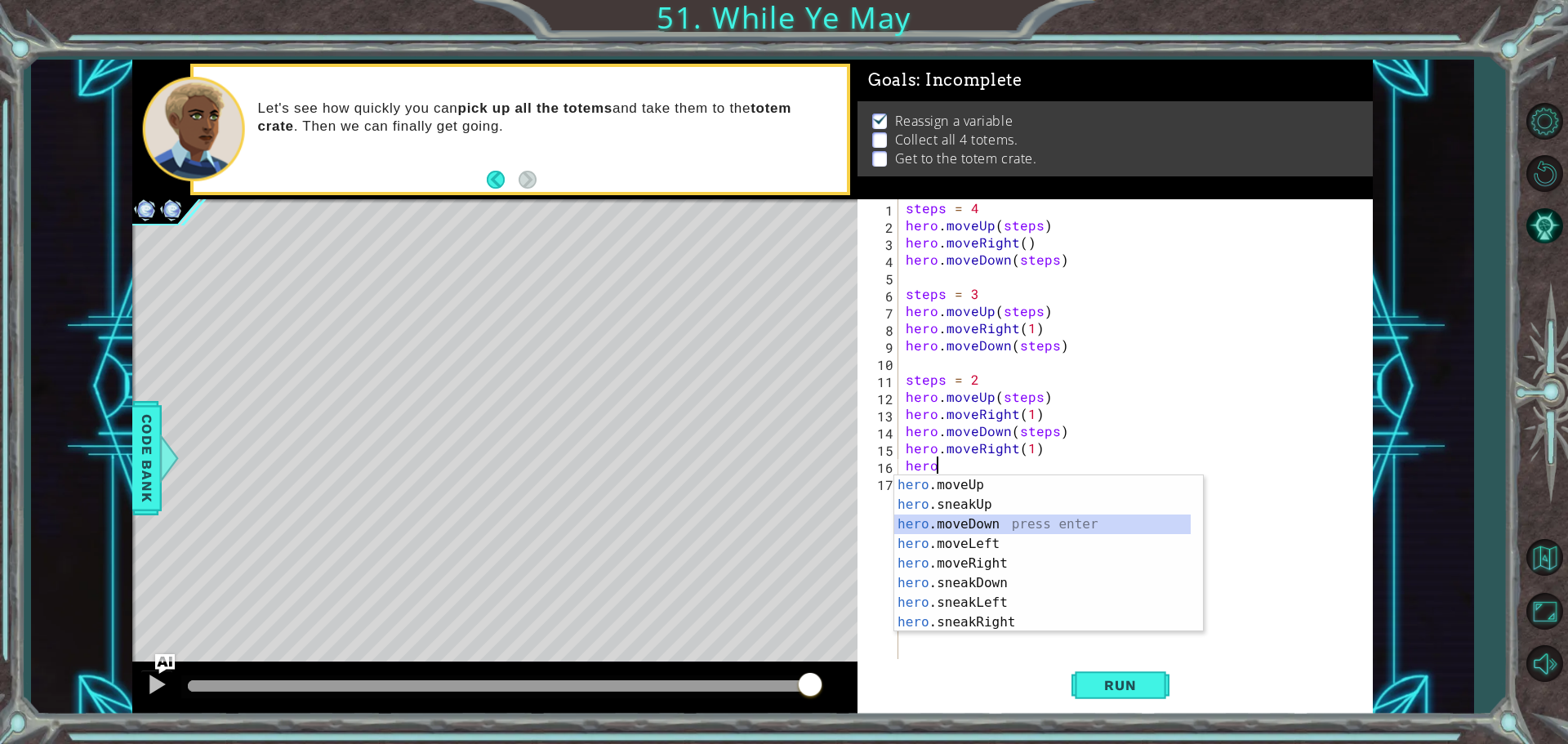
click at [1004, 530] on div "hero .moveUp press enter hero .sneakUp press enter hero .moveDown press enter h…" at bounding box center [1042, 573] width 296 height 195
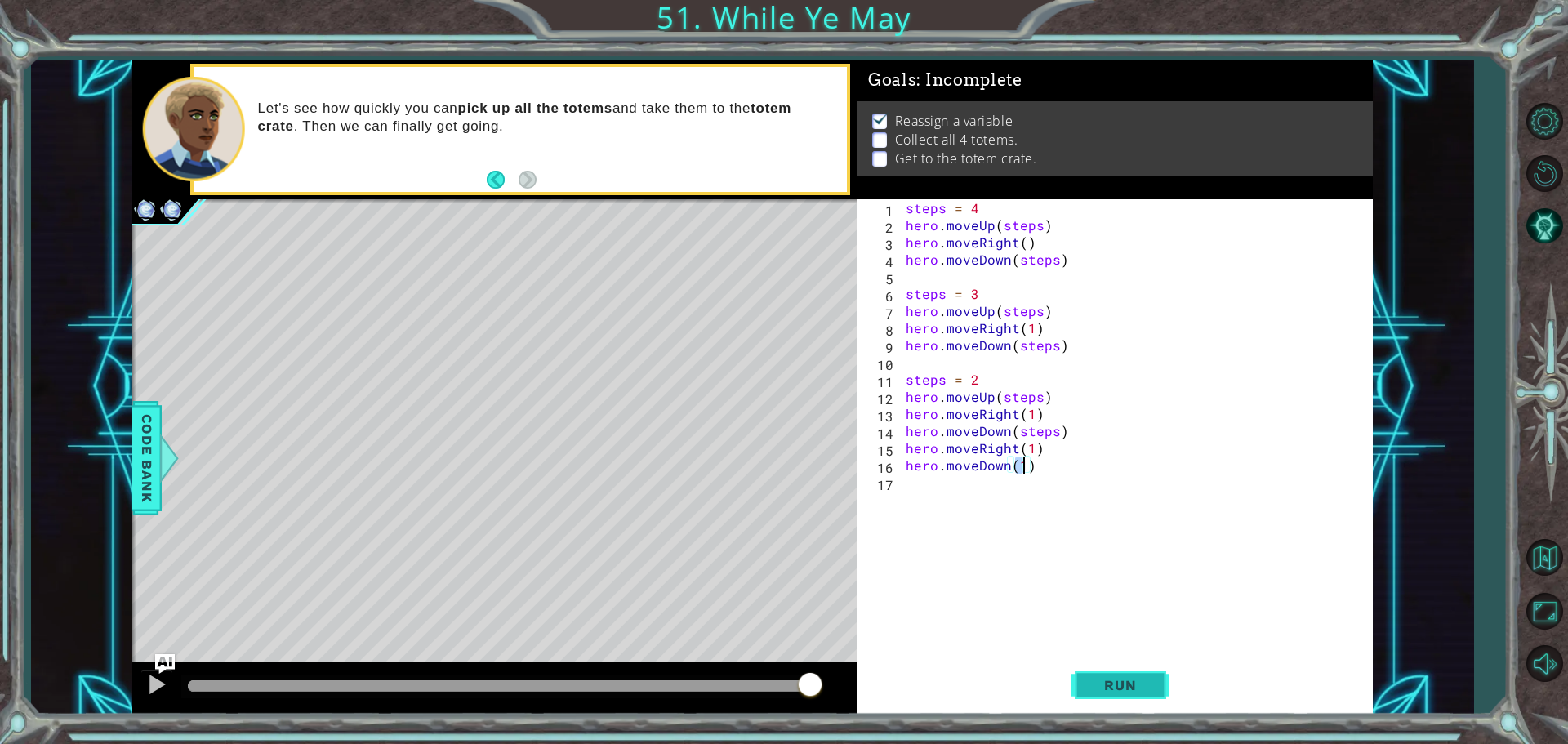
type textarea "hero.moveDown(1)"
click at [1119, 676] on button "Run" at bounding box center [1120, 684] width 98 height 51
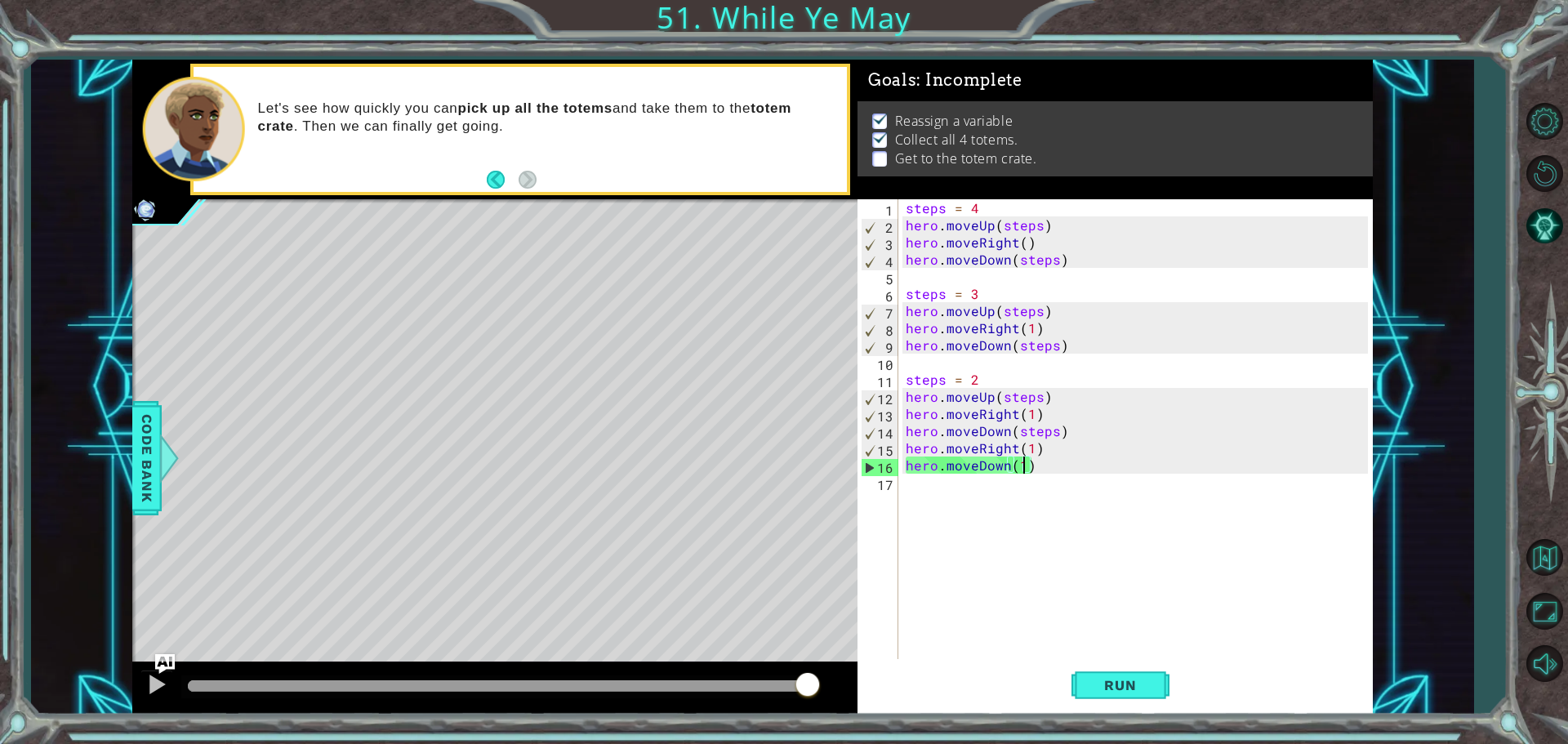
click at [808, 688] on div at bounding box center [498, 686] width 622 height 11
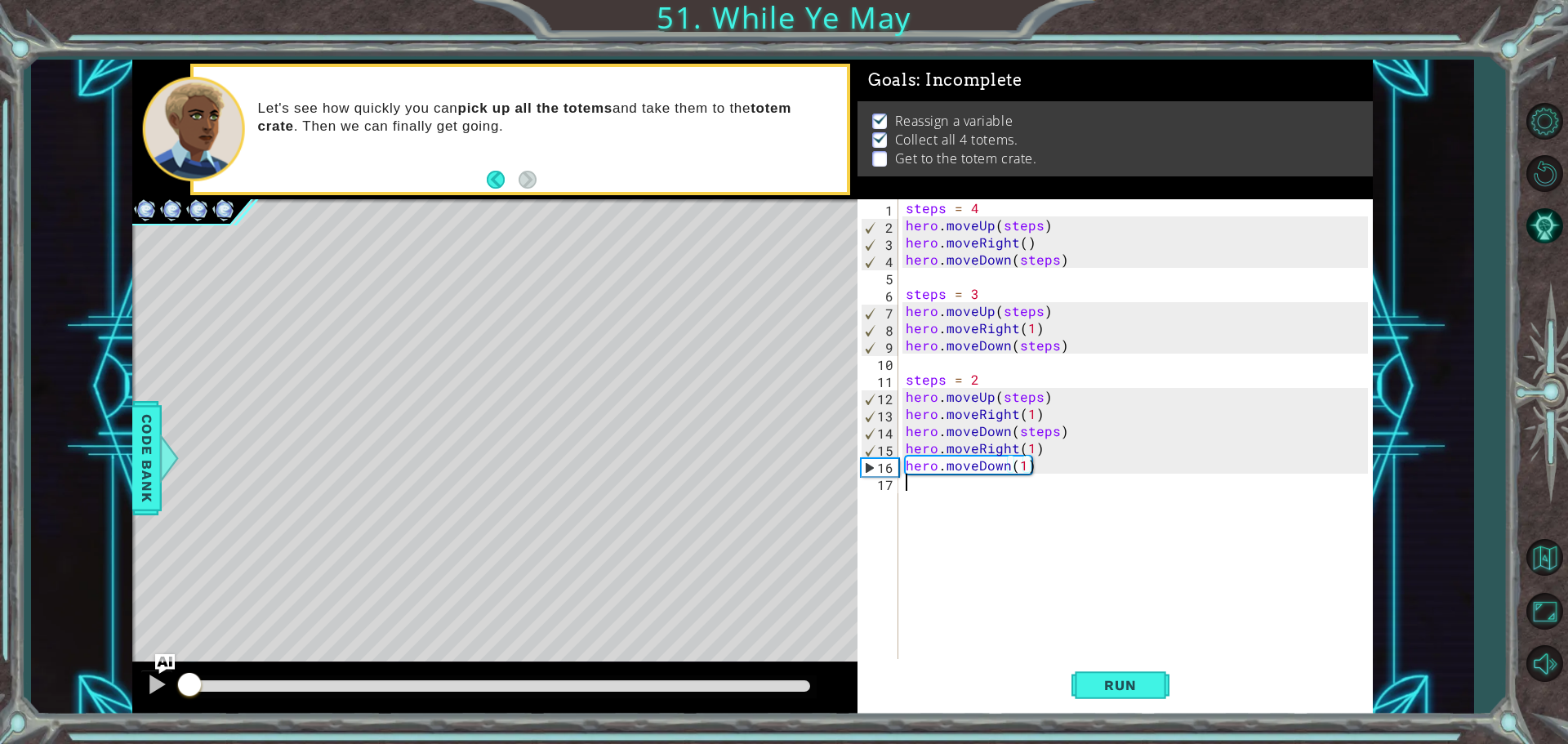
click at [971, 493] on div "steps = 4 hero . moveUp ( steps ) hero . moveRight ( ) hero . moveDown ( steps …" at bounding box center [1139, 448] width 474 height 497
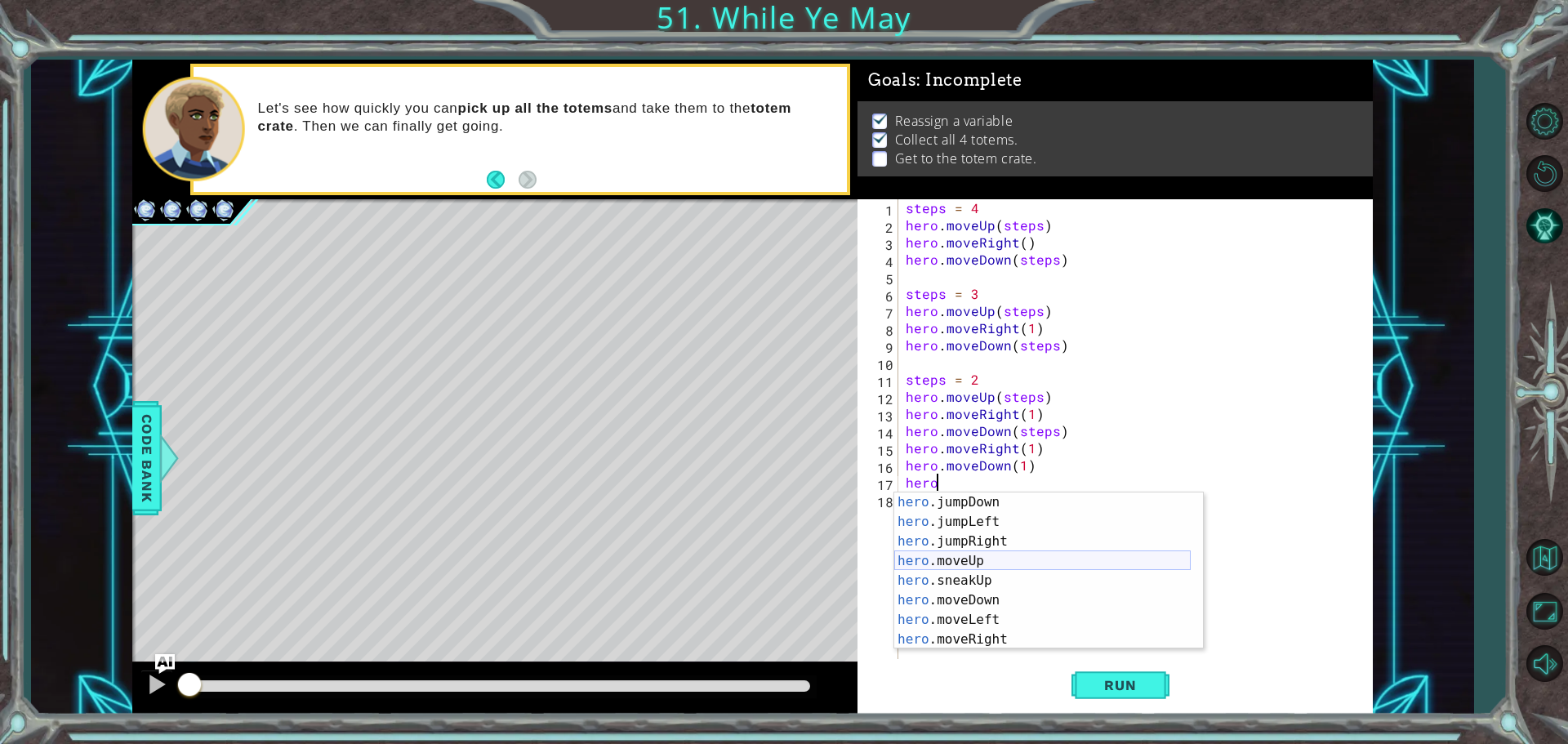
scroll to position [88, 0]
click at [1001, 504] on div "hero .jumpRight press enter hero .moveUp press enter hero .sneakUp press enter …" at bounding box center [1042, 580] width 296 height 195
type textarea "hero.moveUp(1)"
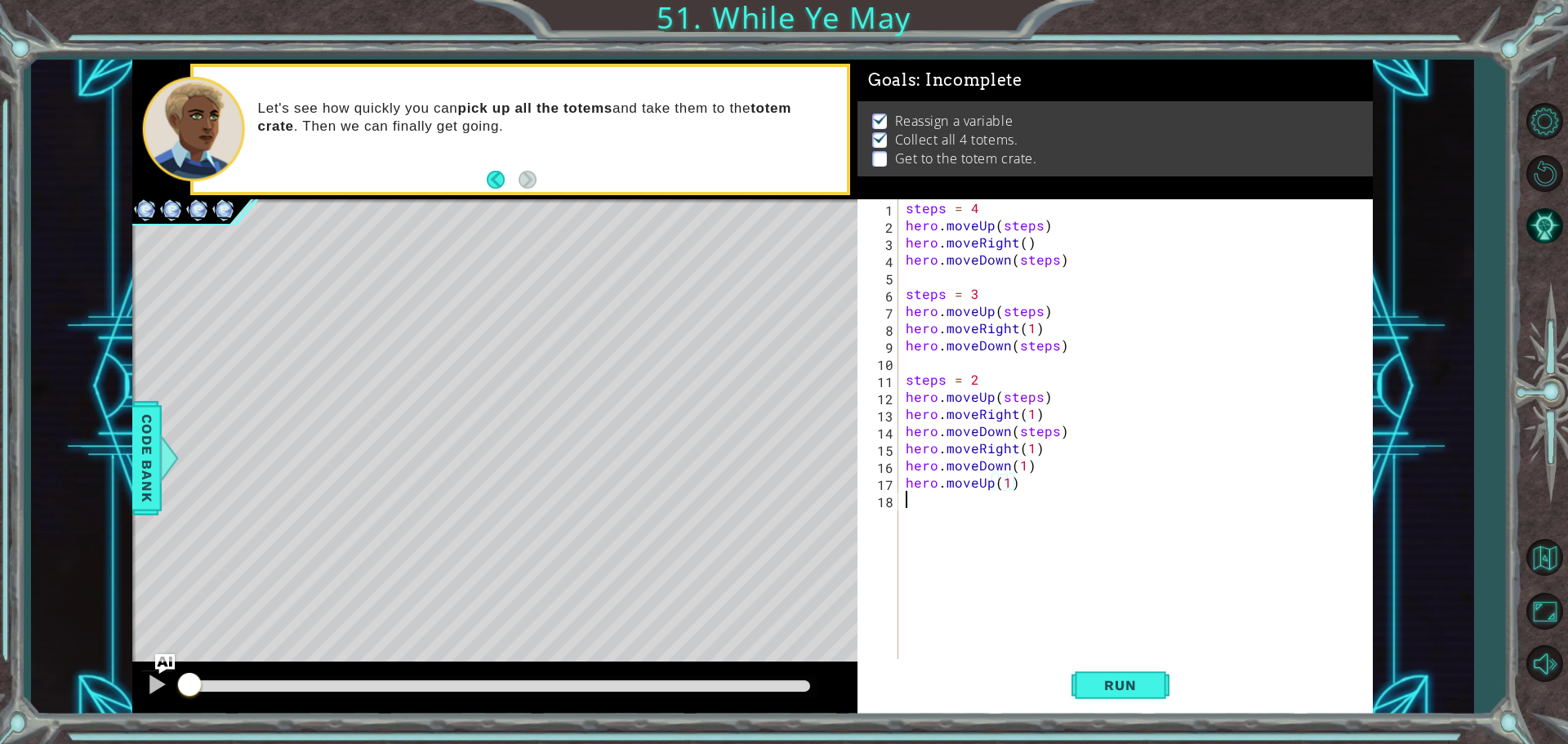
click at [980, 497] on div "steps = 4 hero . moveUp ( steps ) hero . moveRight ( ) hero . moveDown ( steps …" at bounding box center [1139, 448] width 474 height 497
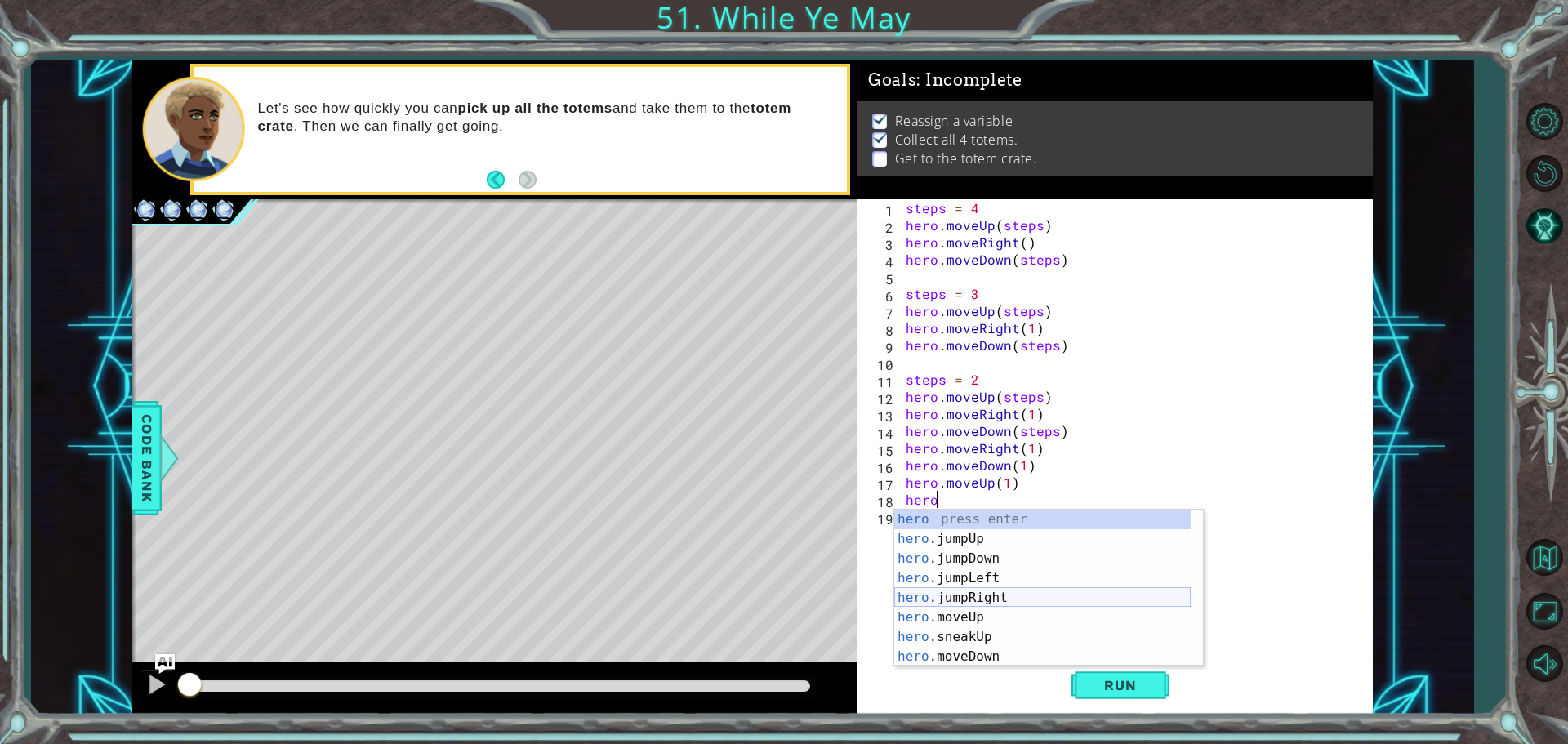
scroll to position [138, 0]
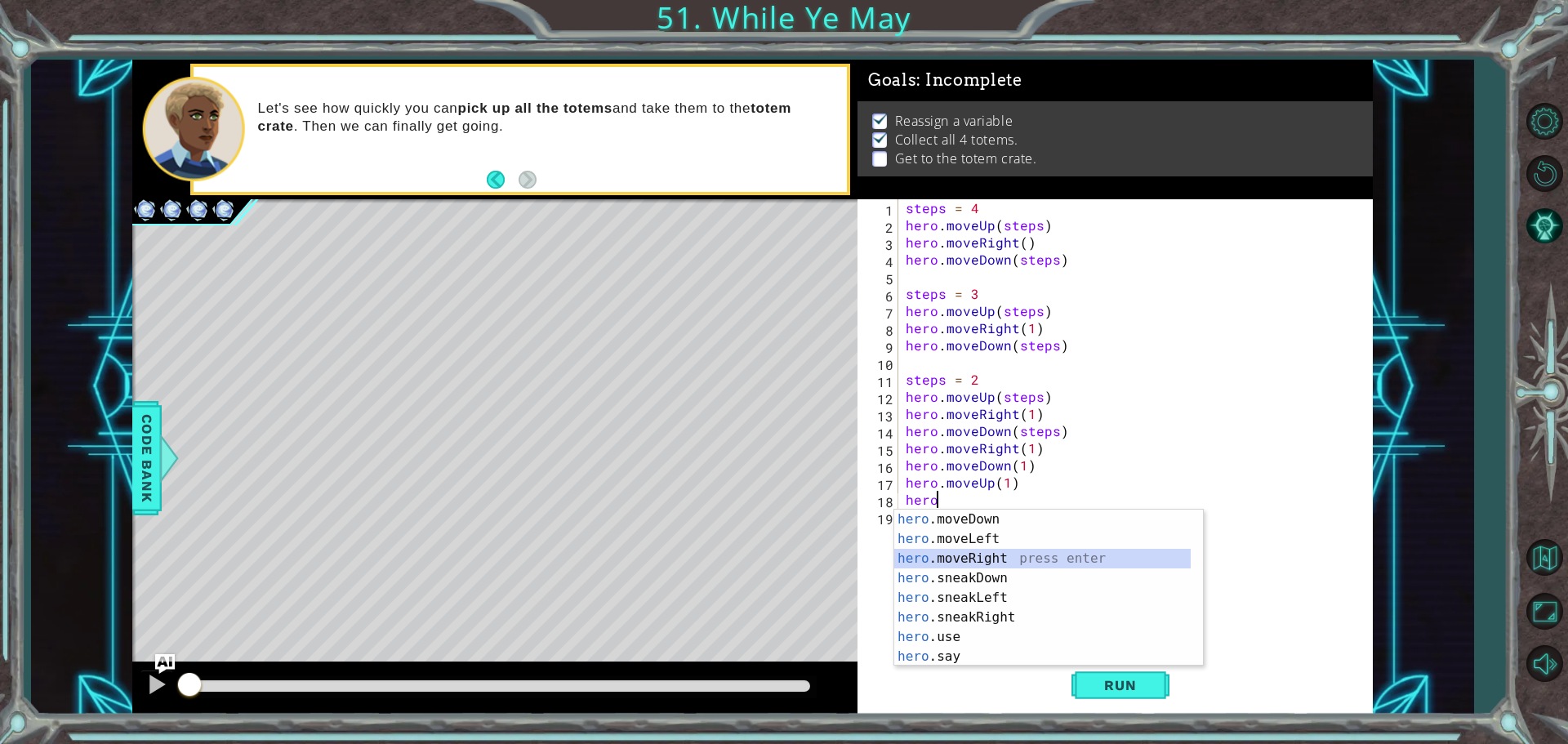
click at [1039, 566] on div "hero .moveDown press enter hero .moveLeft press enter hero .moveRight press ent…" at bounding box center [1042, 607] width 296 height 195
type textarea "hero.moveRight(1)"
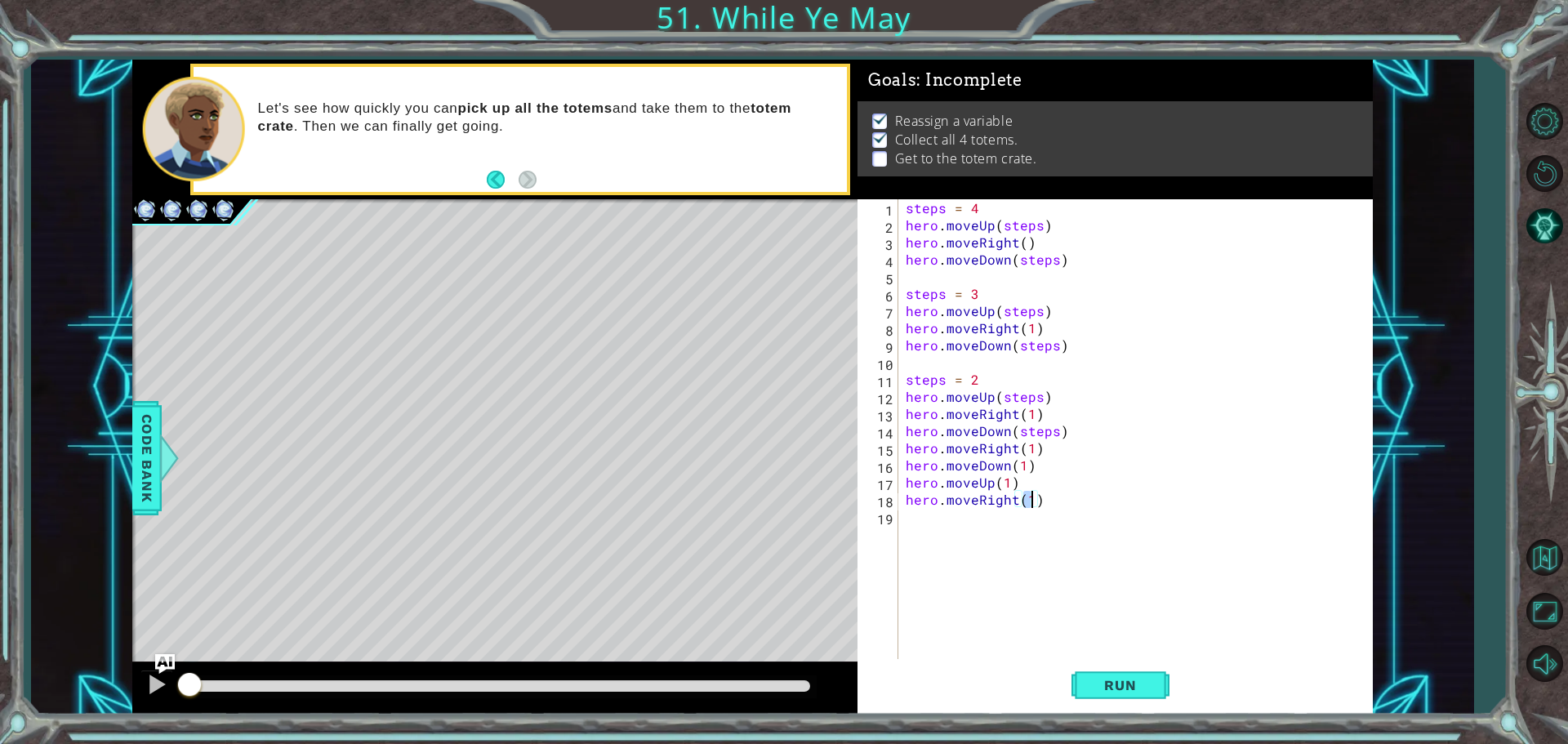
click at [1021, 533] on div "steps = 4 hero . moveUp ( steps ) hero . moveRight ( ) hero . moveDown ( steps …" at bounding box center [1139, 448] width 474 height 497
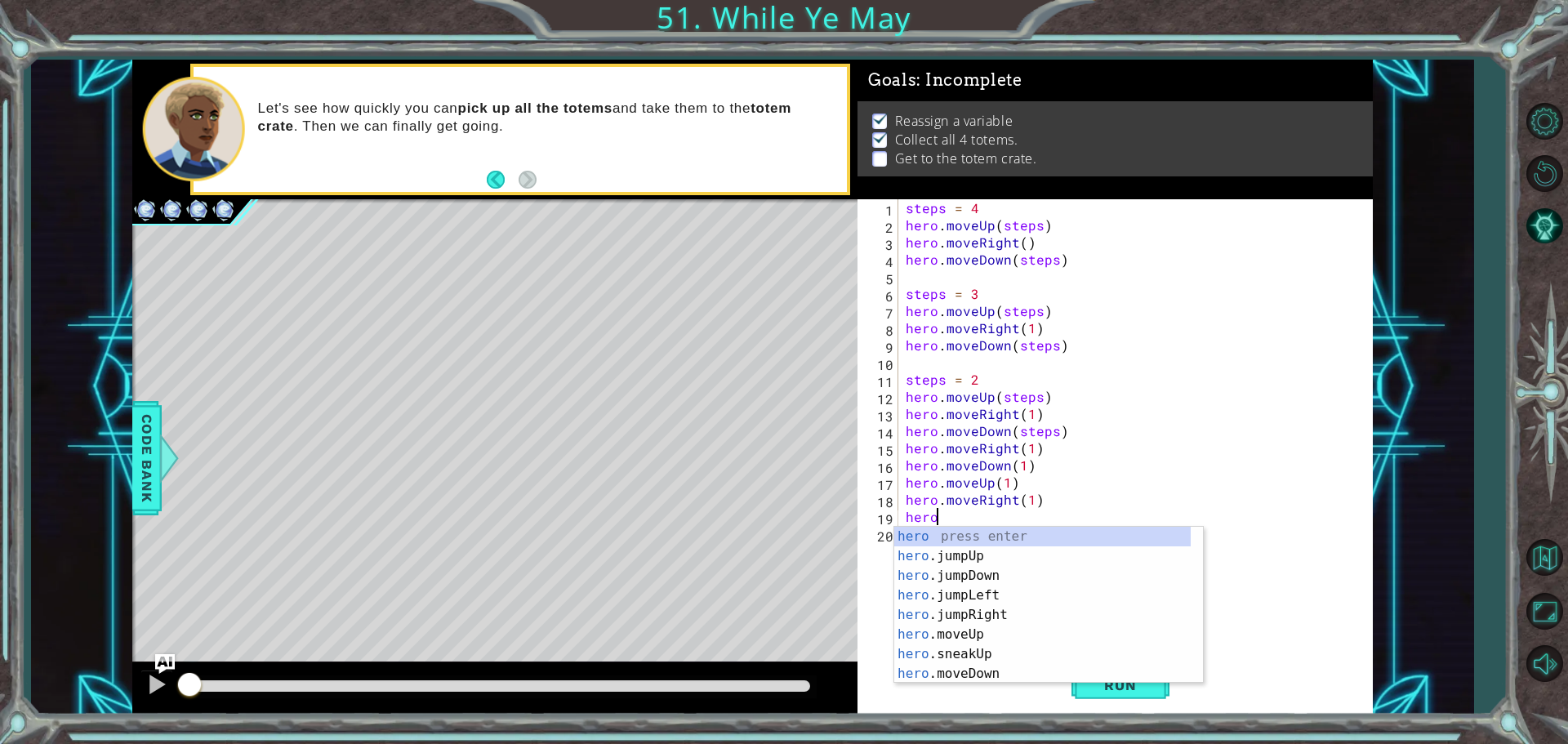
scroll to position [0, 1]
click at [1001, 679] on div "hero press enter hero .jumpUp press enter hero .jumpDown press enter hero .jump…" at bounding box center [1042, 624] width 296 height 195
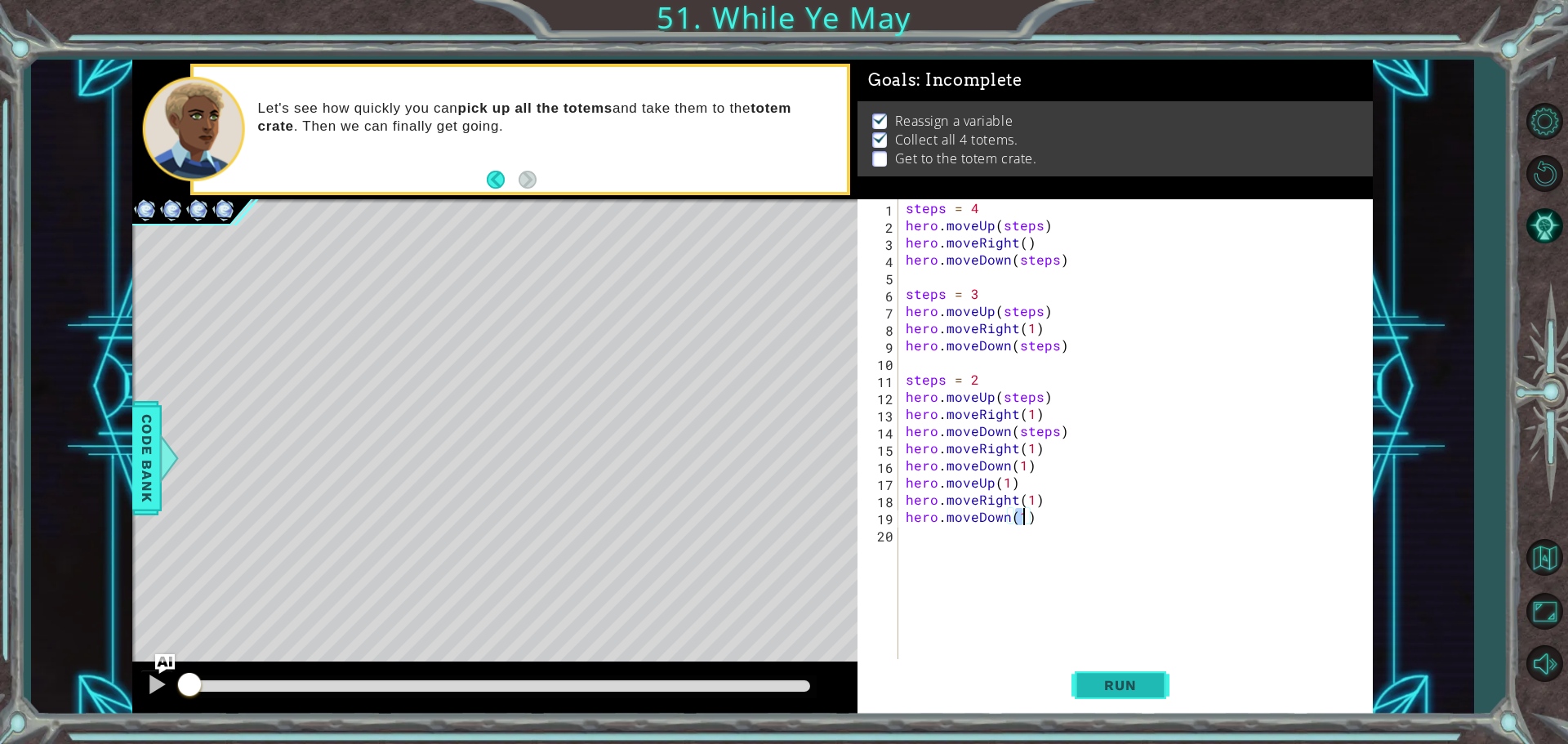
type textarea "hero.moveDown(1)"
click at [1132, 677] on span "Run" at bounding box center [1120, 684] width 65 height 16
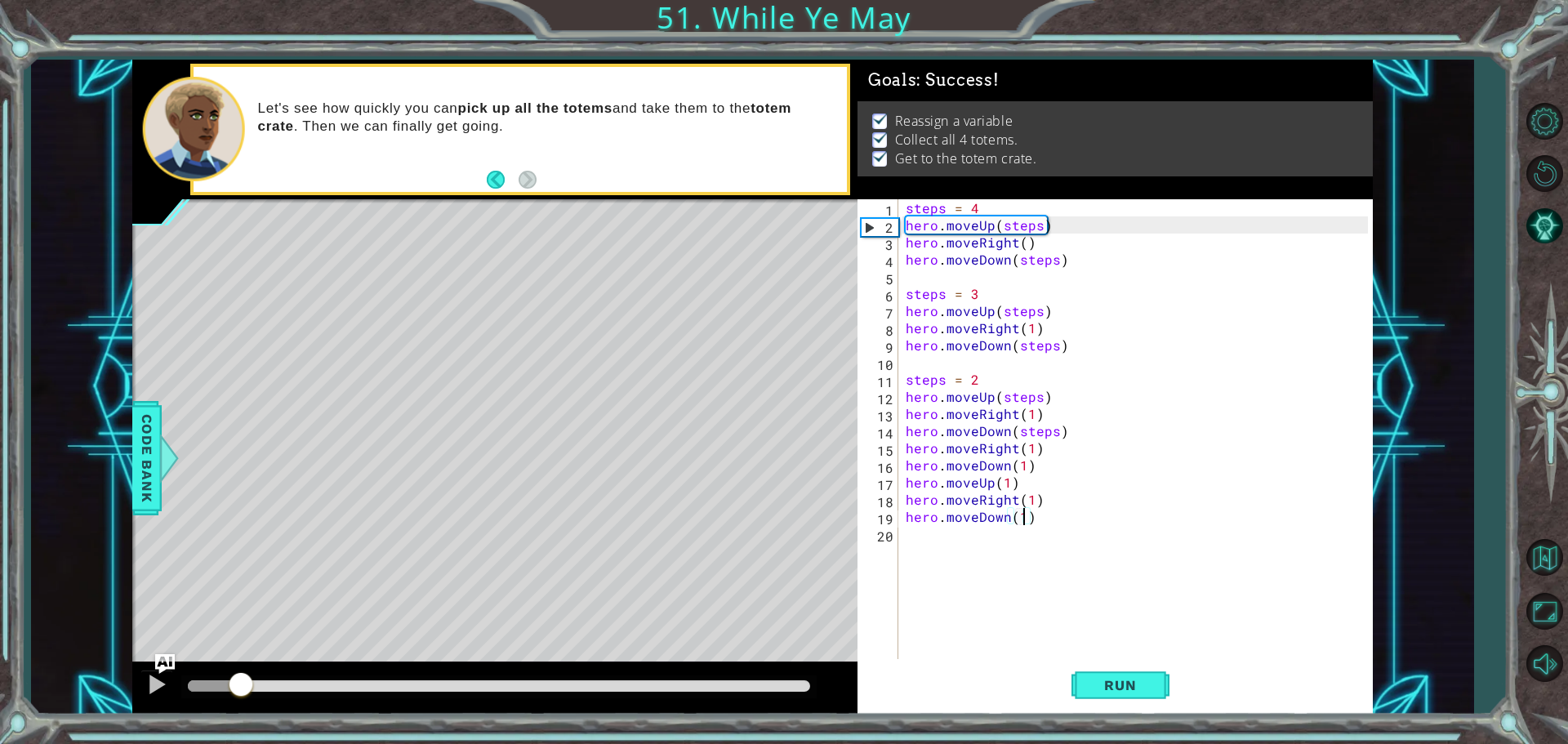
click at [808, 686] on div at bounding box center [498, 686] width 622 height 11
click at [1159, 681] on button "Run" at bounding box center [1120, 684] width 98 height 51
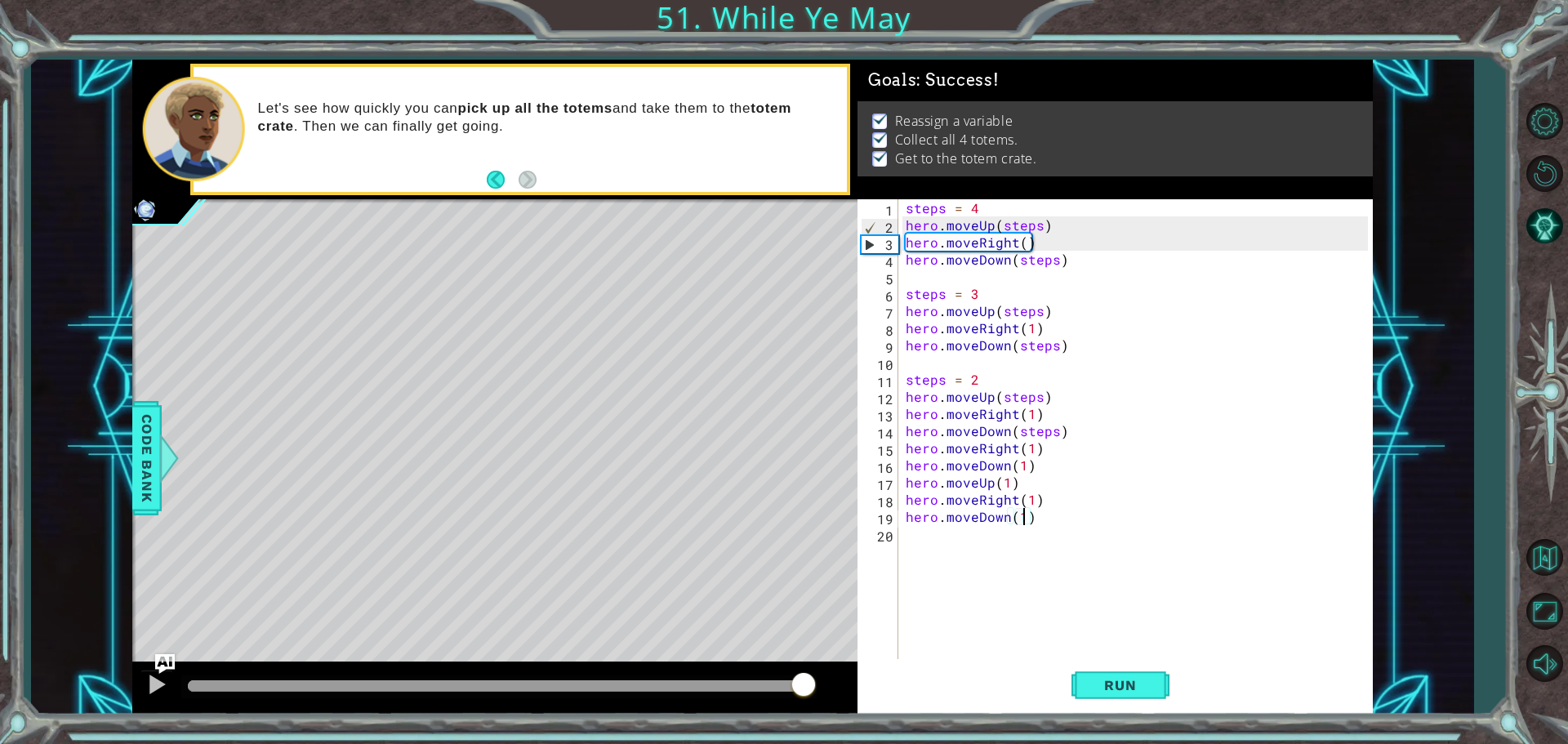
click at [803, 682] on div at bounding box center [498, 686] width 622 height 11
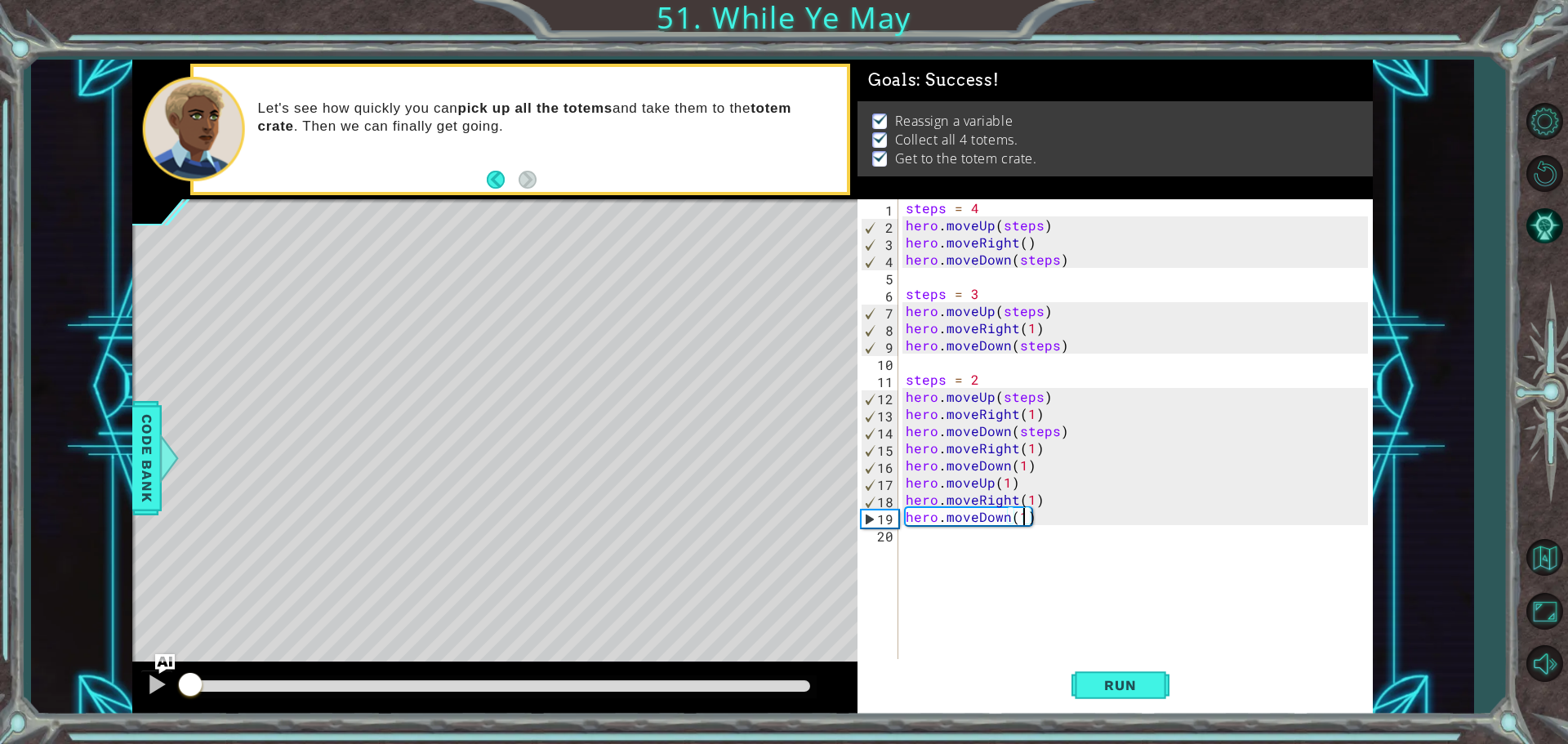
click at [808, 688] on div at bounding box center [498, 686] width 622 height 11
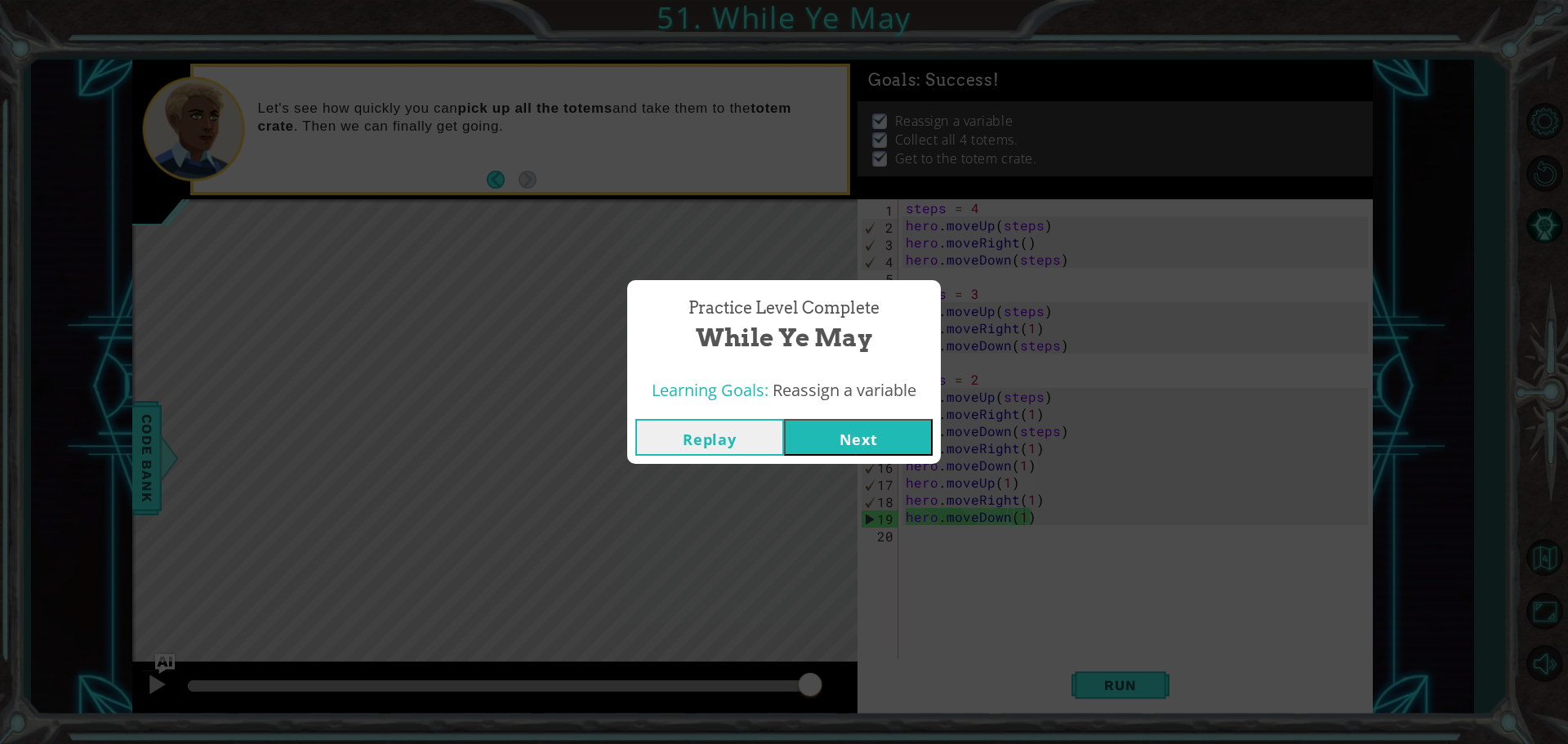
click at [837, 441] on button "Next" at bounding box center [858, 437] width 149 height 37
